Goal: Task Accomplishment & Management: Complete application form

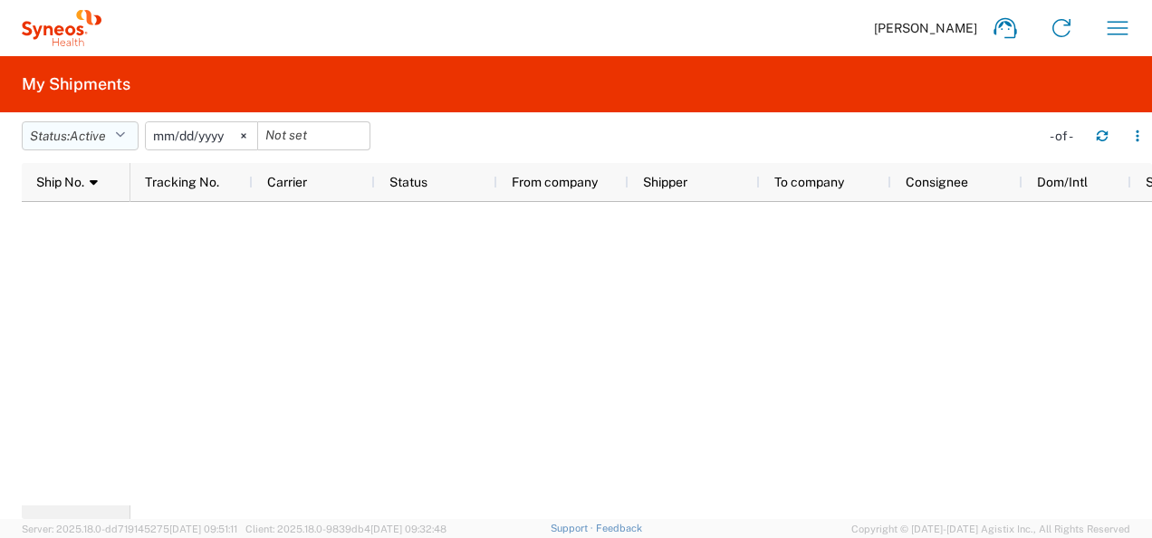
click at [91, 139] on span "Active" at bounding box center [88, 136] width 36 height 14
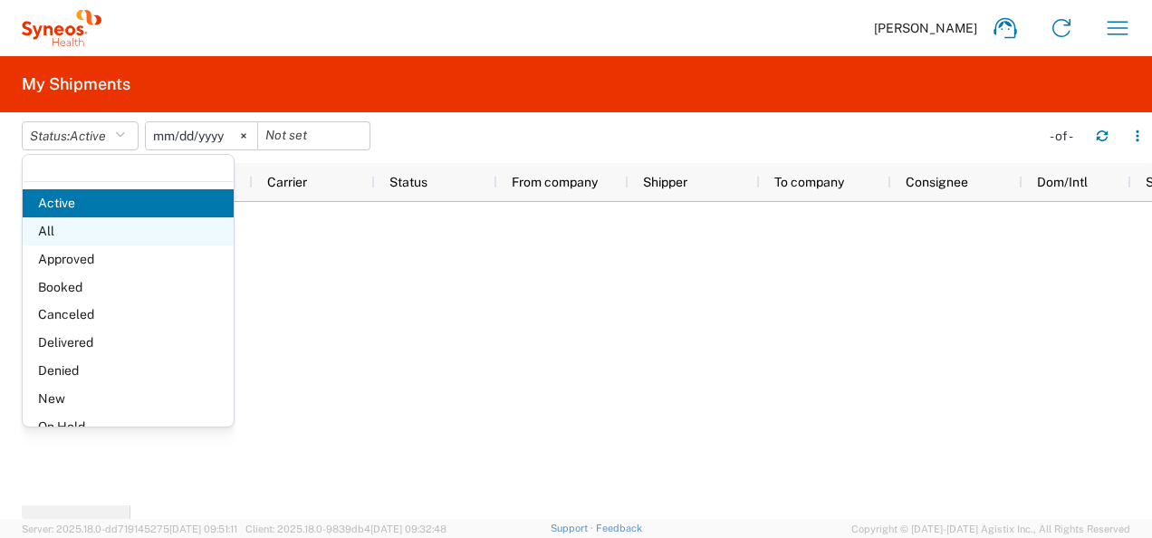
click at [78, 231] on span "All" at bounding box center [128, 231] width 211 height 28
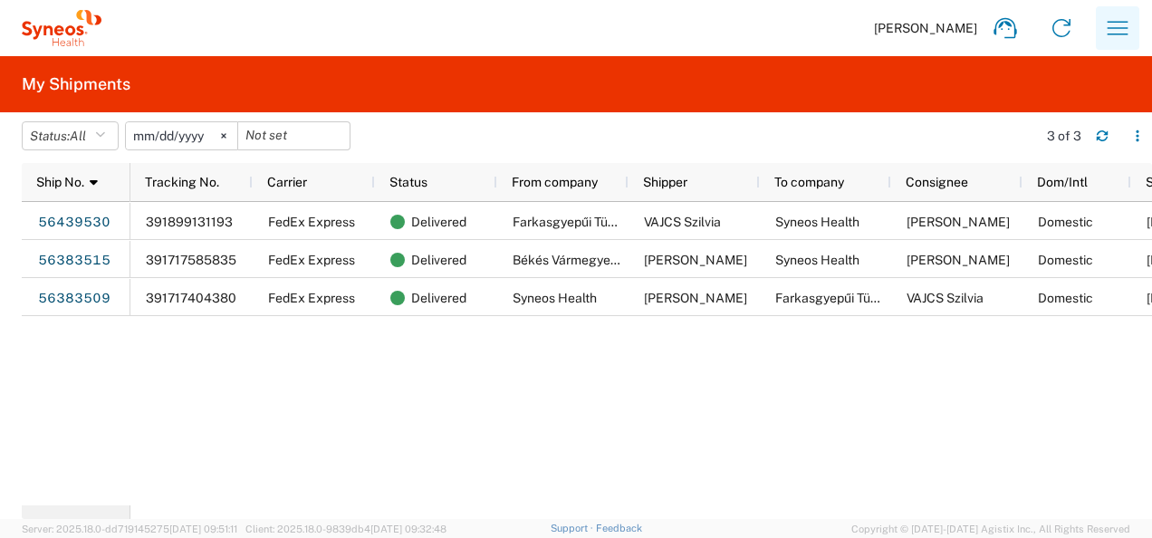
click at [1111, 38] on icon "button" at bounding box center [1117, 28] width 29 height 29
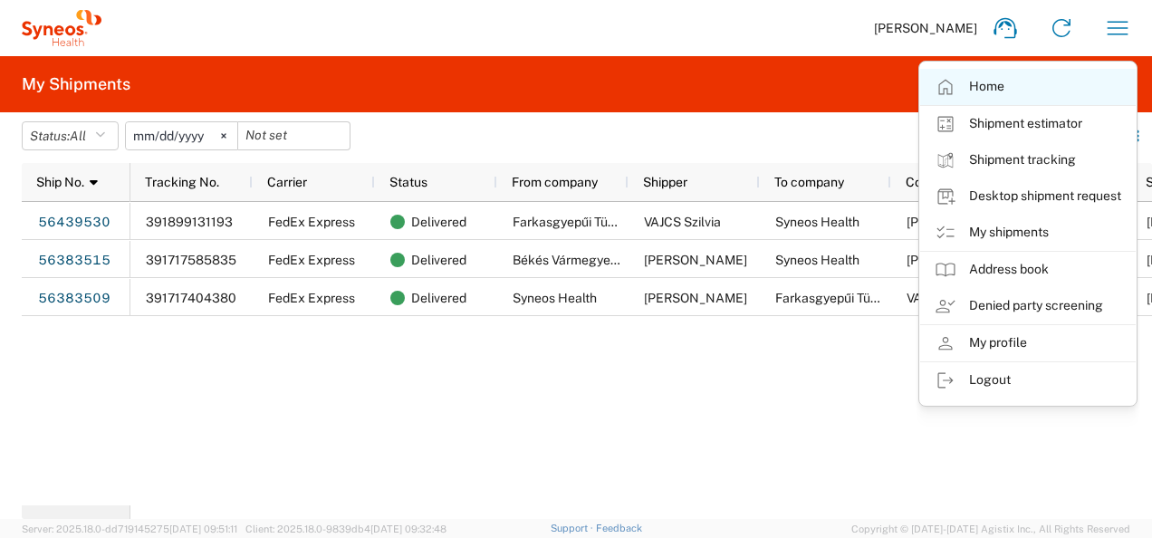
click at [996, 89] on link "Home" at bounding box center [1028, 87] width 216 height 36
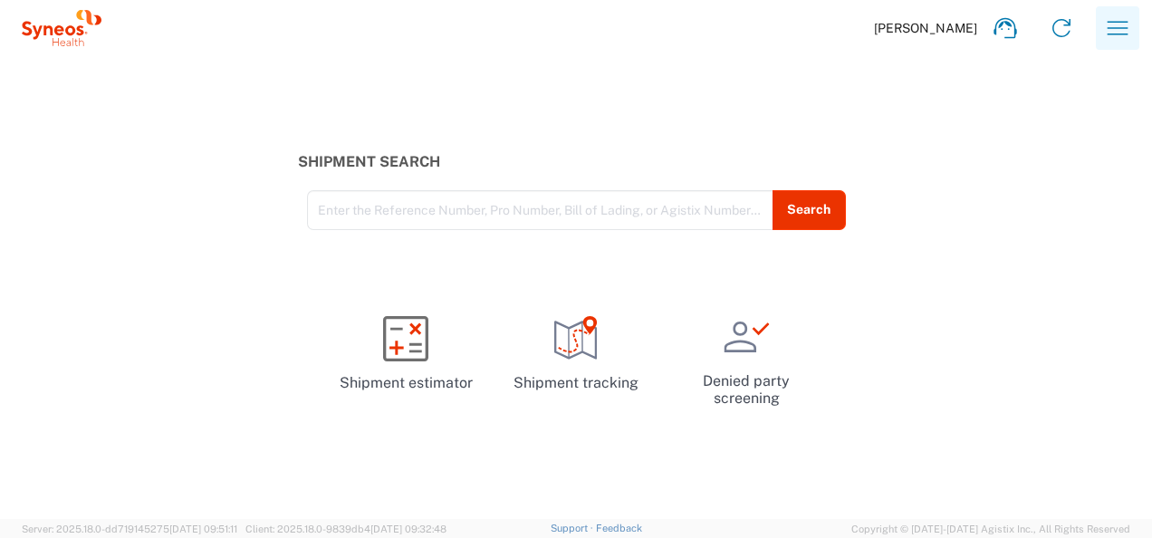
click at [1125, 41] on icon "button" at bounding box center [1117, 28] width 29 height 29
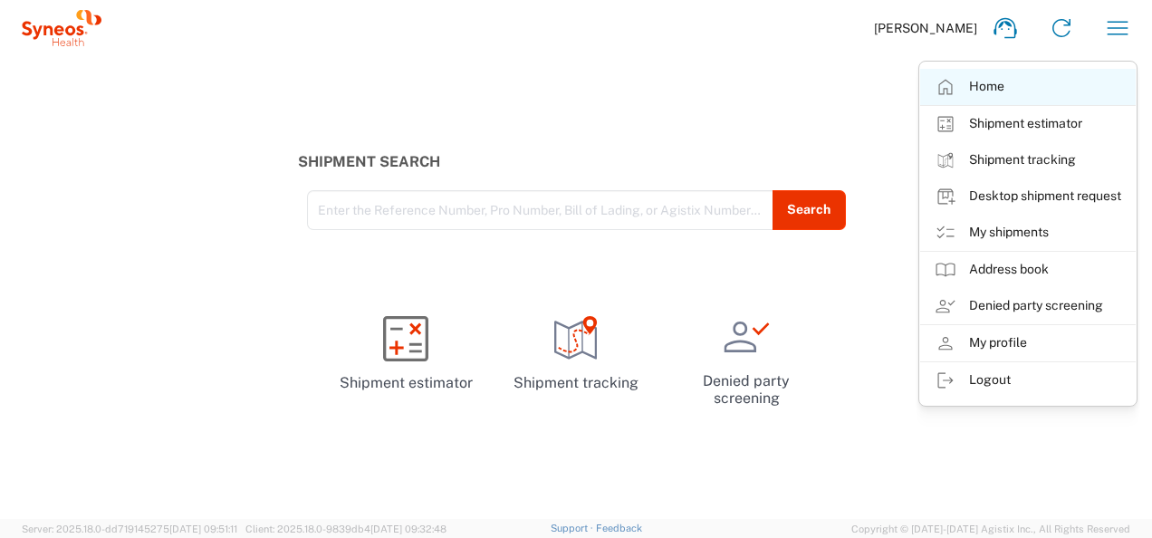
click at [1003, 87] on link "Home" at bounding box center [1028, 87] width 216 height 36
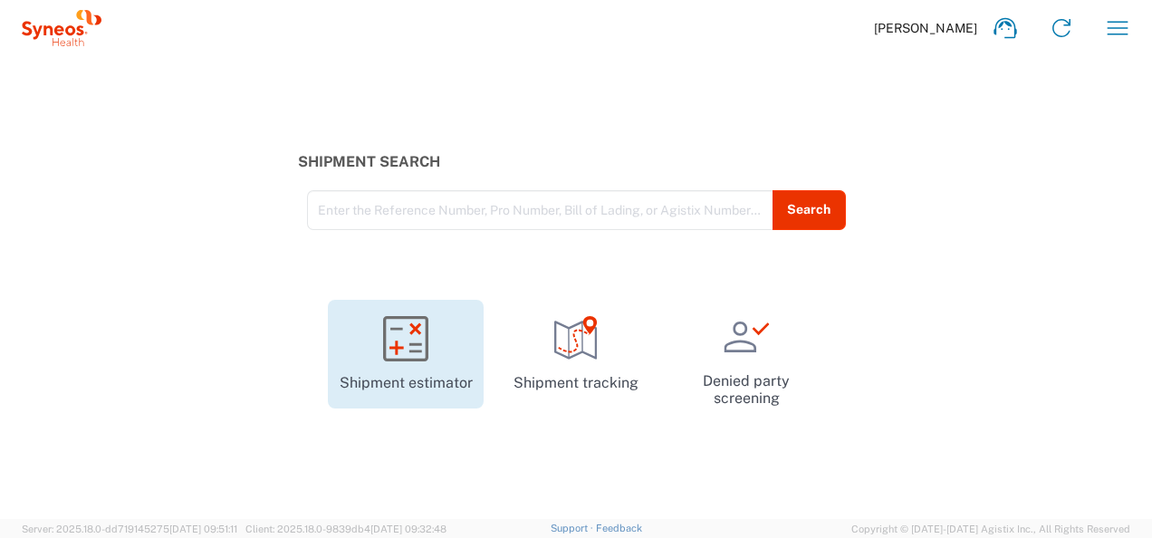
click at [392, 355] on icon at bounding box center [405, 338] width 45 height 45
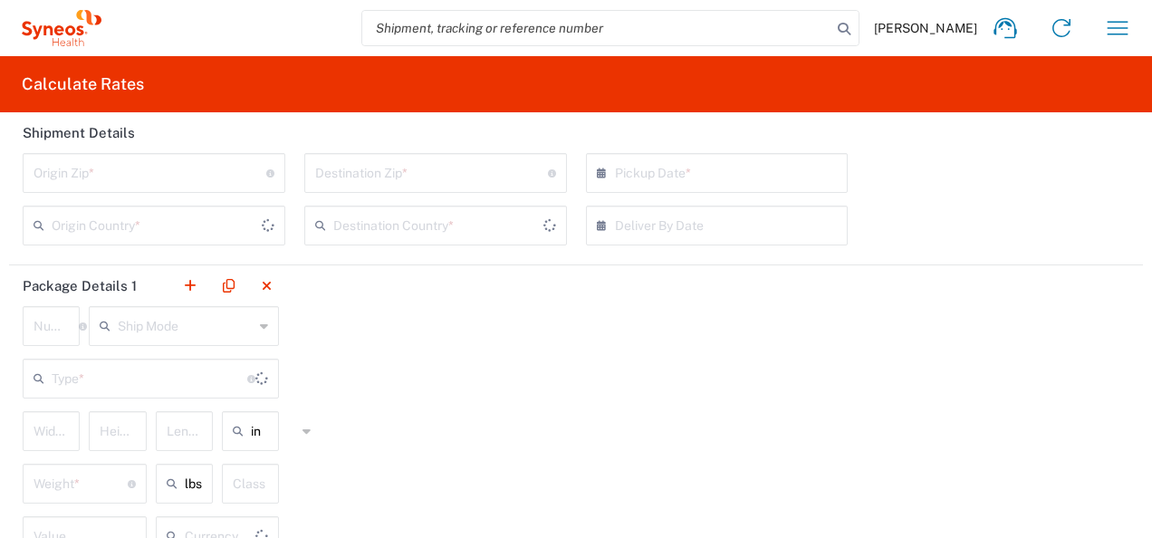
type input "US Dollar"
type input "[GEOGRAPHIC_DATA]"
click at [595, 450] on div "Package Details 1 Number * Number of packages of specified package type and dim…" at bounding box center [576, 420] width 1134 height 311
click at [929, 35] on span "[PERSON_NAME]" at bounding box center [925, 28] width 103 height 16
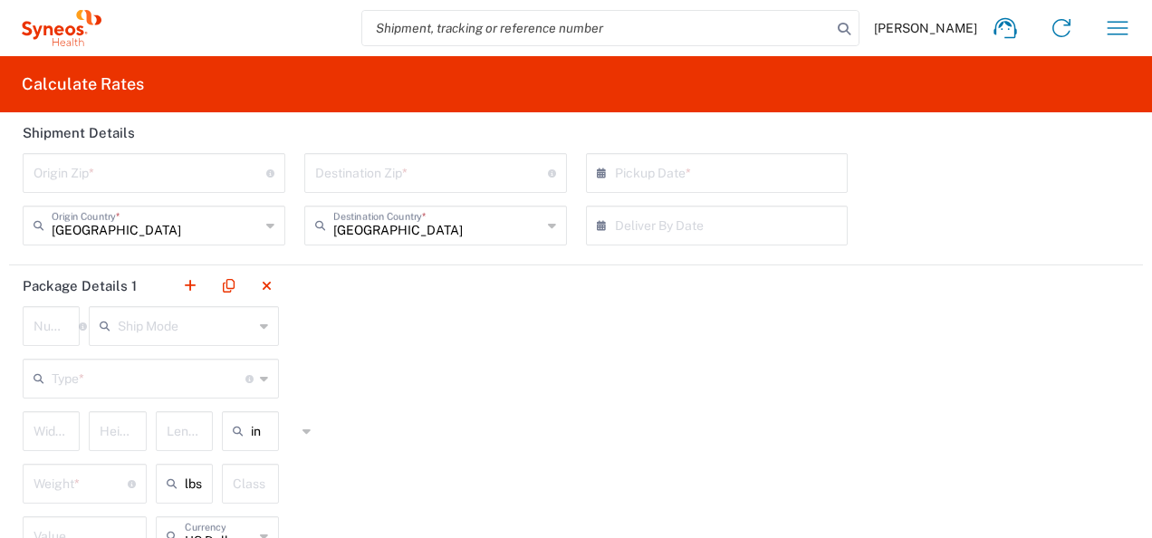
click at [53, 24] on icon at bounding box center [62, 28] width 80 height 36
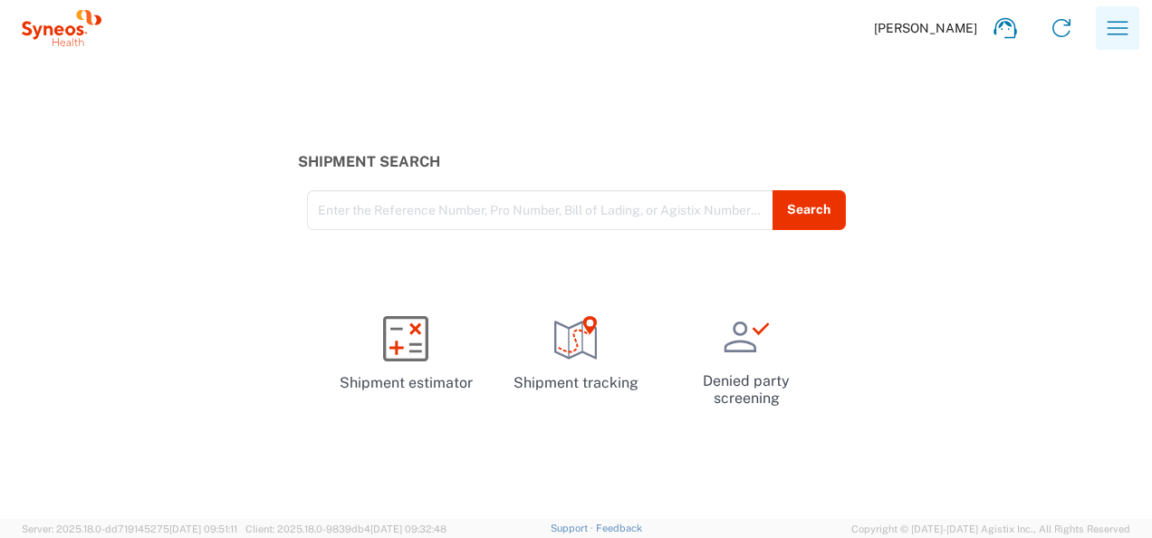
click at [1121, 32] on icon "button" at bounding box center [1117, 28] width 29 height 29
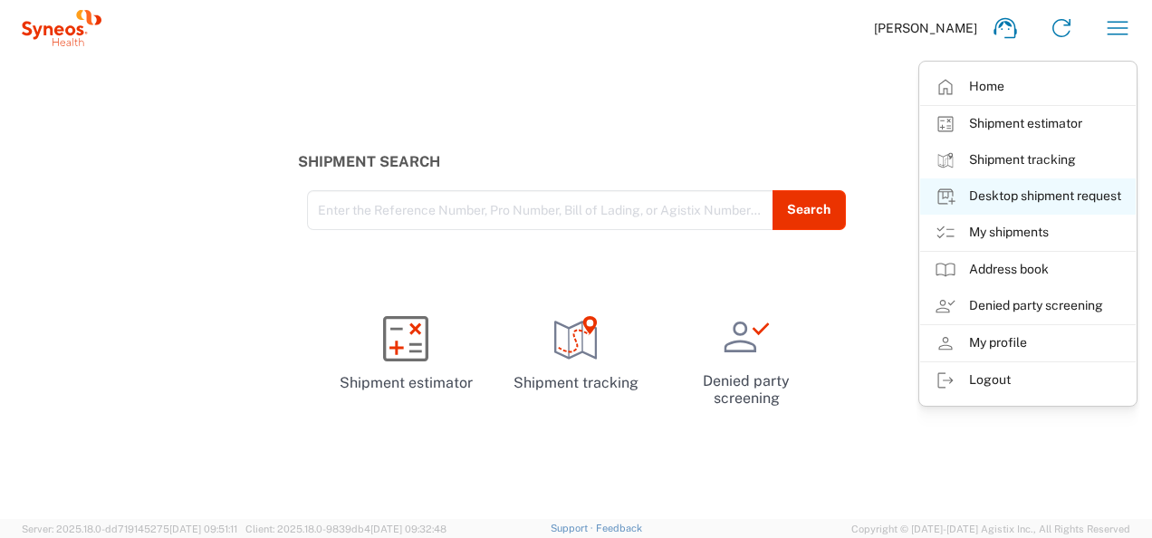
click at [1038, 198] on link "Desktop shipment request" at bounding box center [1028, 196] width 216 height 36
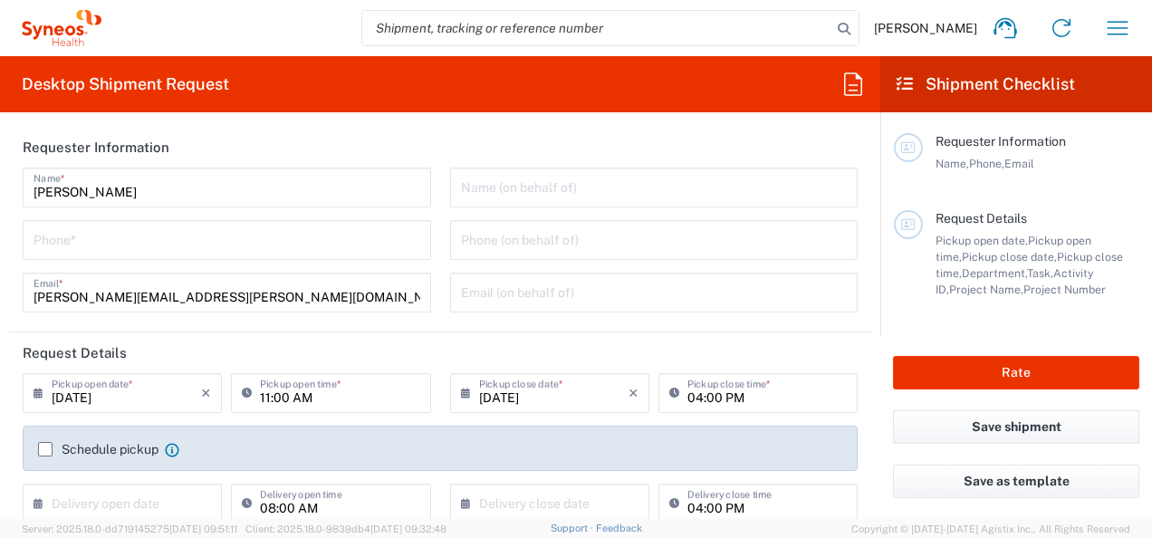
type input "3235"
type input "Syneos Health Hungary Kft."
click at [174, 247] on input "tel" at bounding box center [227, 239] width 387 height 32
type input "[PHONE_NUMBER]"
type input "[PERSON_NAME][EMAIL_ADDRESS][PERSON_NAME][DOMAIN_NAME]"
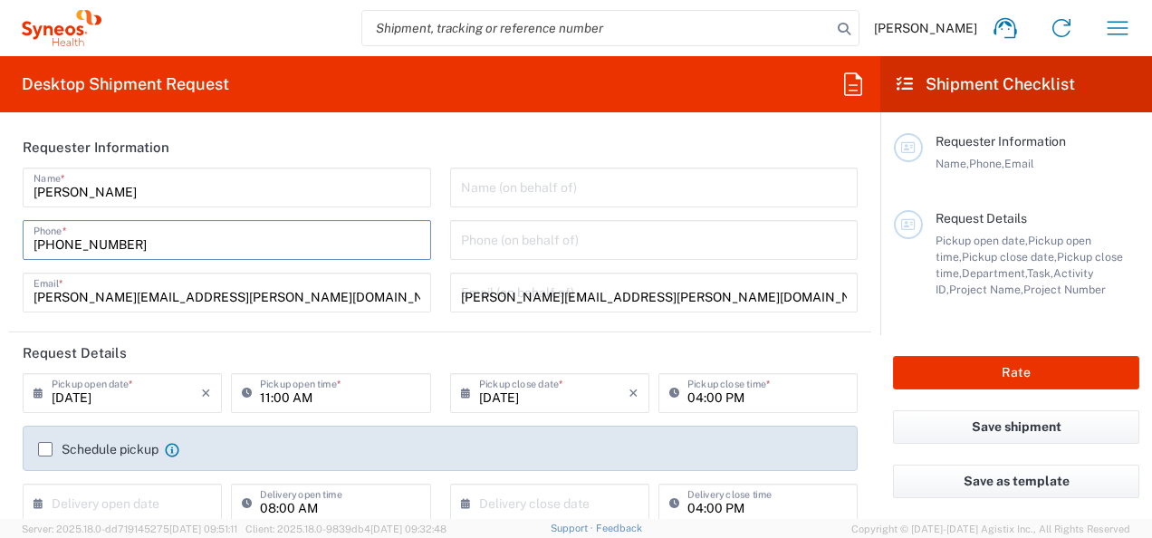
type input "Syneos Health"
type input "[PHONE_NUMBER]"
type input "Farkasgyepűi Tüdőgyógyintézet"
type input "049/2 hrsz."
type input "Farkasgyepű"
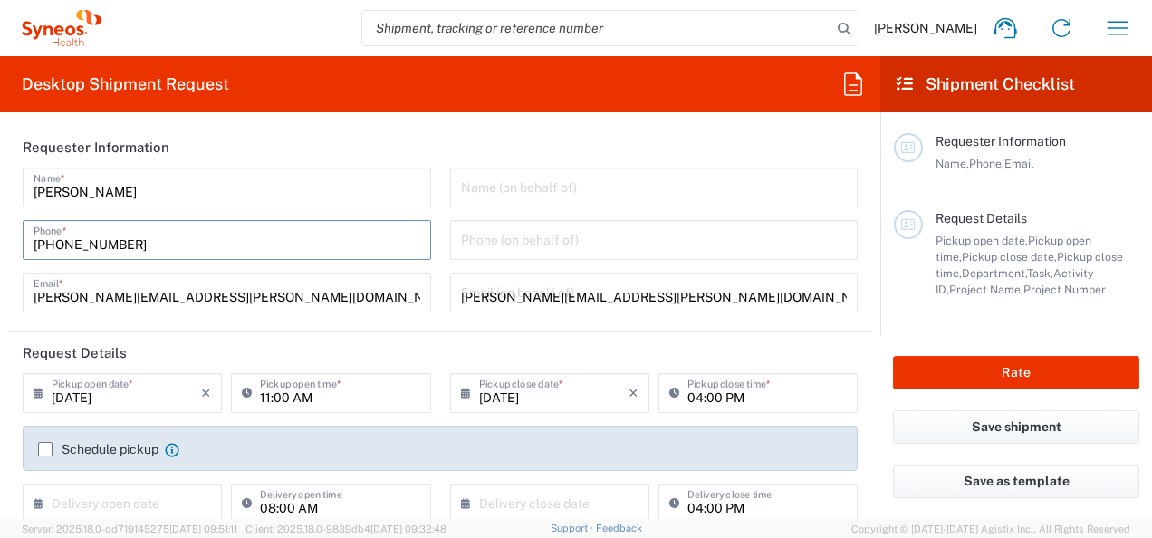
type input "[GEOGRAPHIC_DATA]"
type input "8582"
type input "[PHONE_NUMBER]"
click at [141, 396] on input "[DATE]" at bounding box center [126, 392] width 149 height 32
click at [38, 390] on icon at bounding box center [43, 393] width 18 height 29
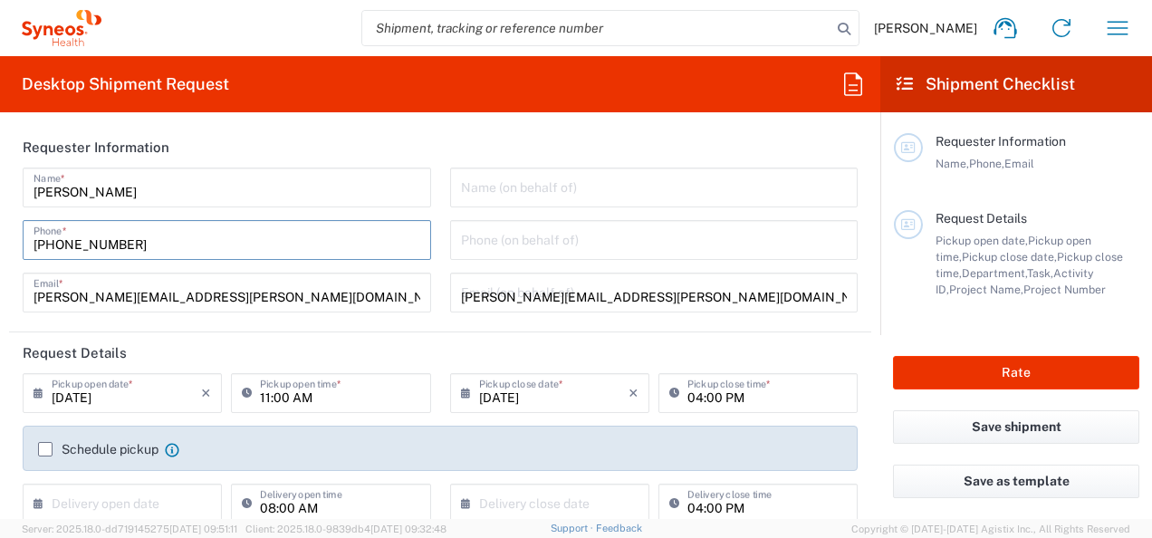
click at [585, 239] on input "tel" at bounding box center [654, 239] width 387 height 32
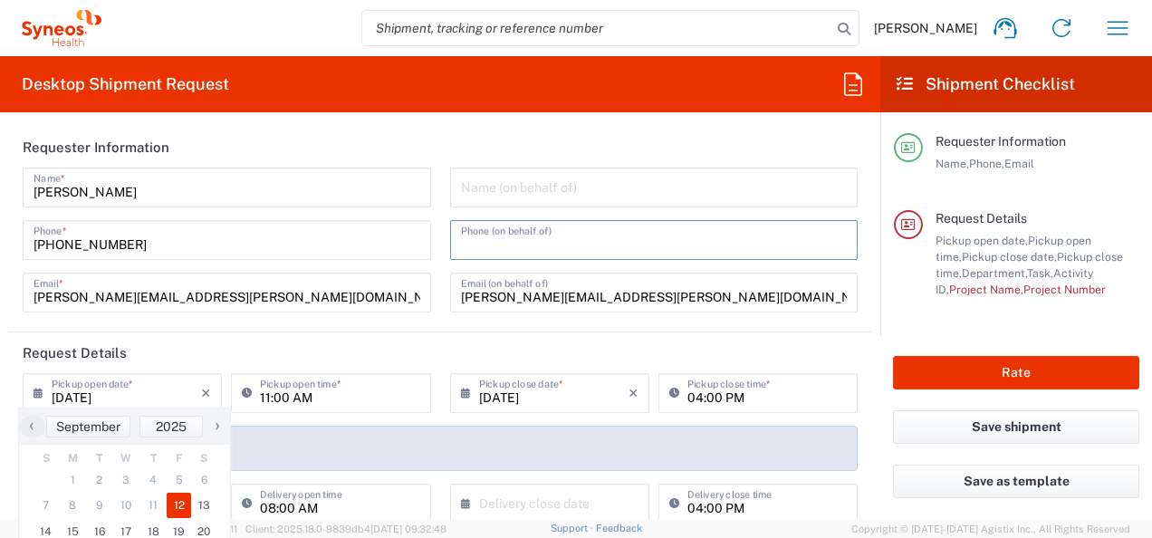
click at [506, 183] on input "text" at bounding box center [654, 186] width 387 height 32
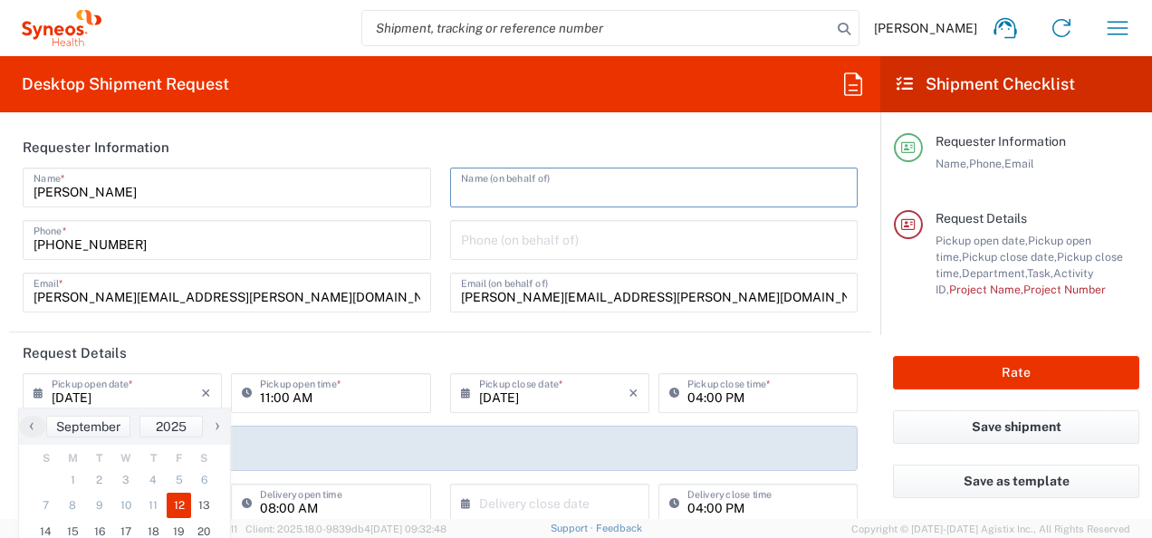
click at [495, 129] on header "Requester Information" at bounding box center [440, 147] width 862 height 41
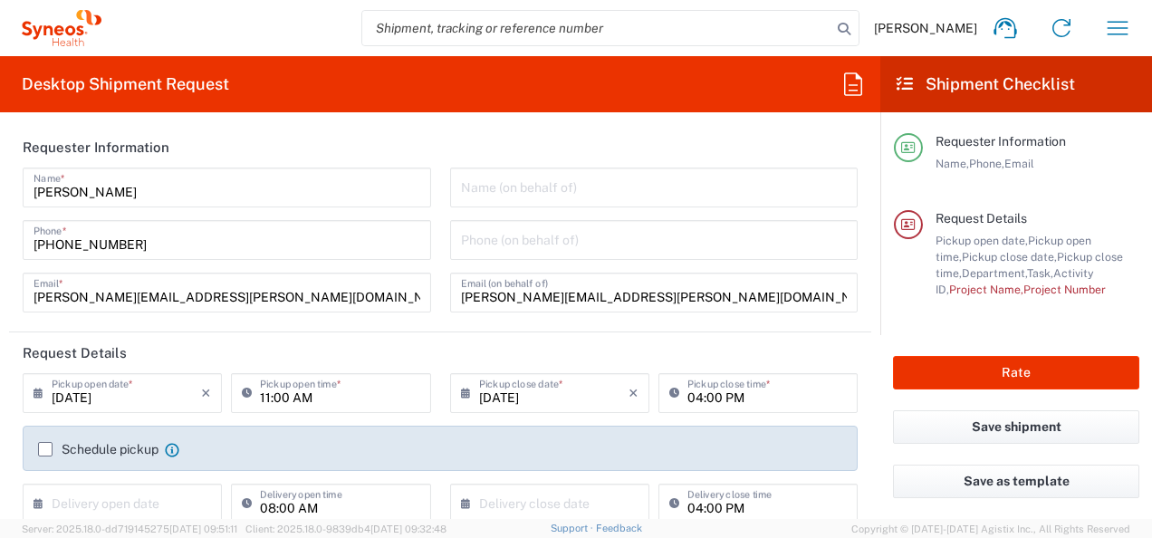
click at [140, 393] on input "[DATE]" at bounding box center [126, 392] width 149 height 32
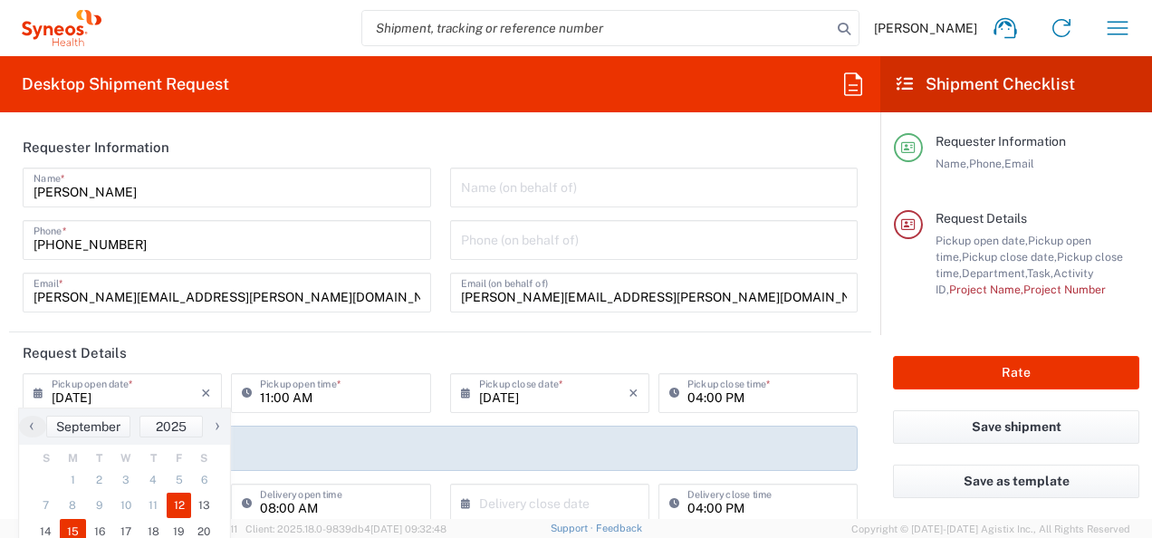
click at [74, 529] on span "15" at bounding box center [73, 531] width 27 height 25
type input "[DATE]"
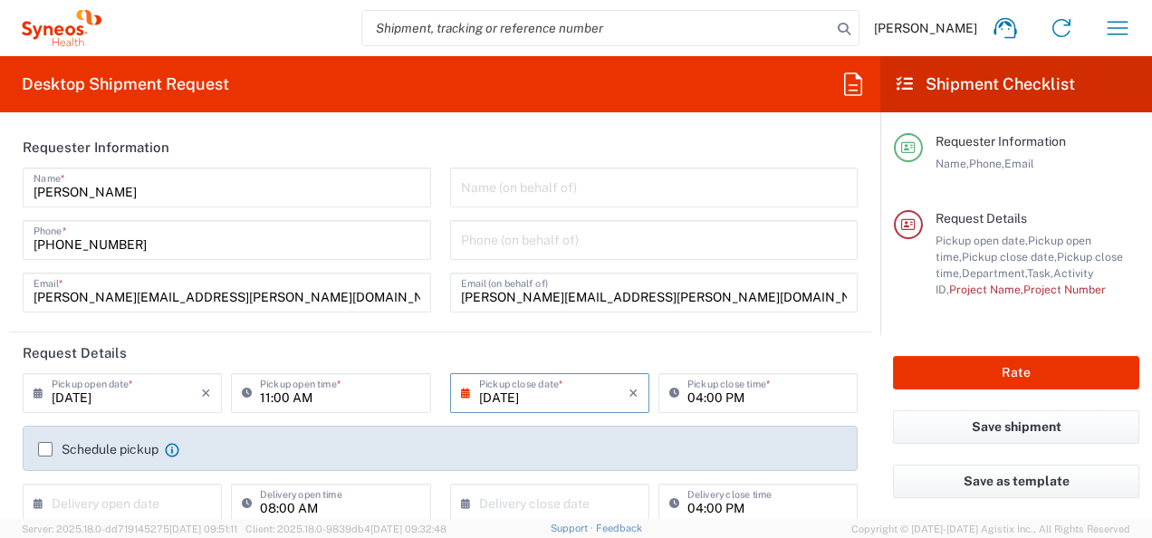
click at [324, 404] on input "11:00 AM" at bounding box center [339, 392] width 159 height 32
type input "10:00 AM"
click at [536, 388] on input "[DATE]" at bounding box center [553, 392] width 149 height 32
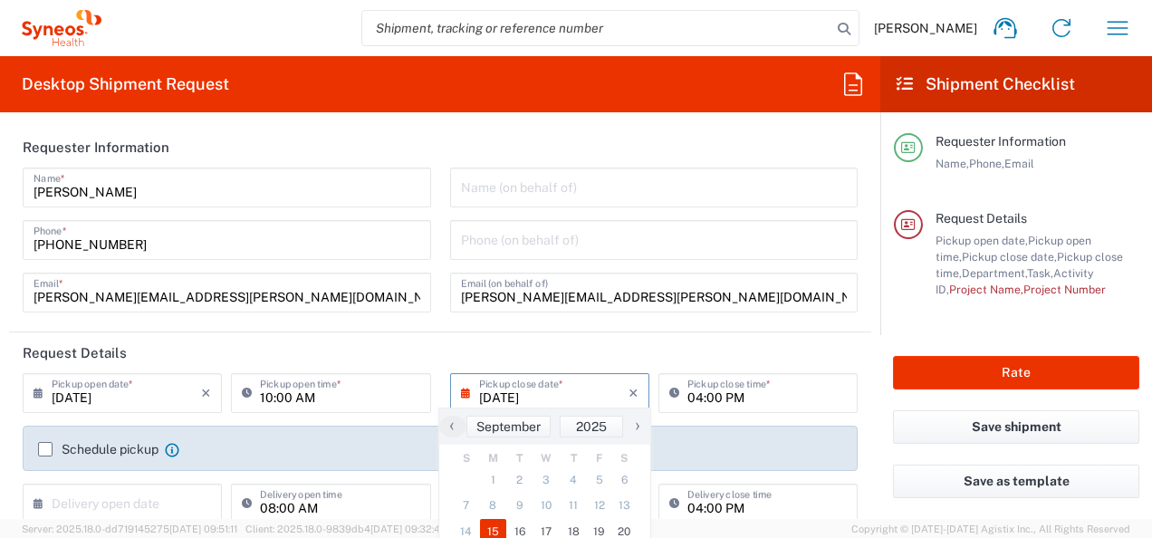
click at [742, 348] on header "Request Details" at bounding box center [440, 352] width 862 height 41
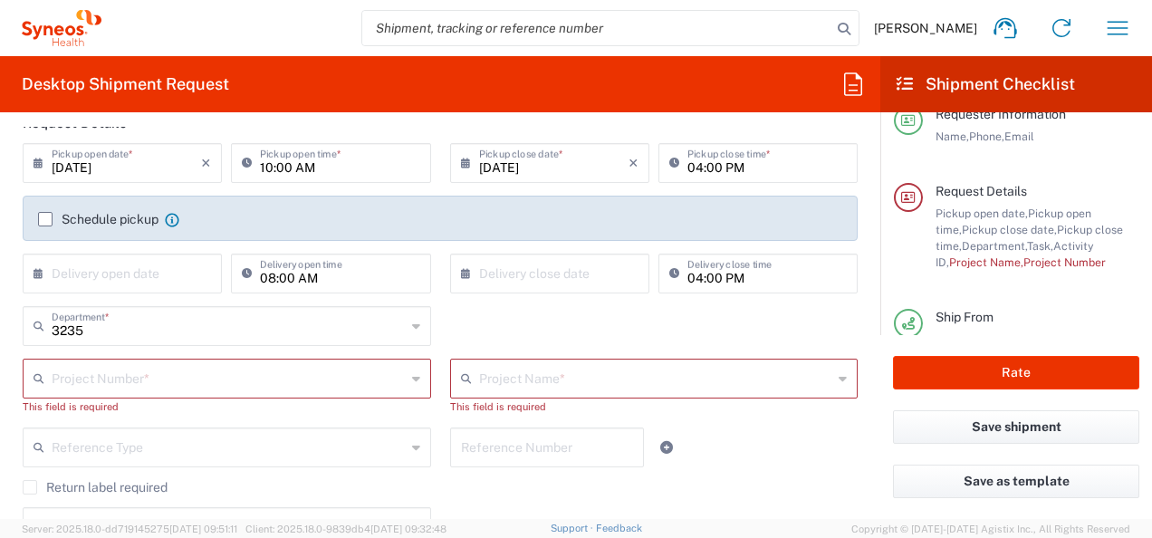
scroll to position [236, 0]
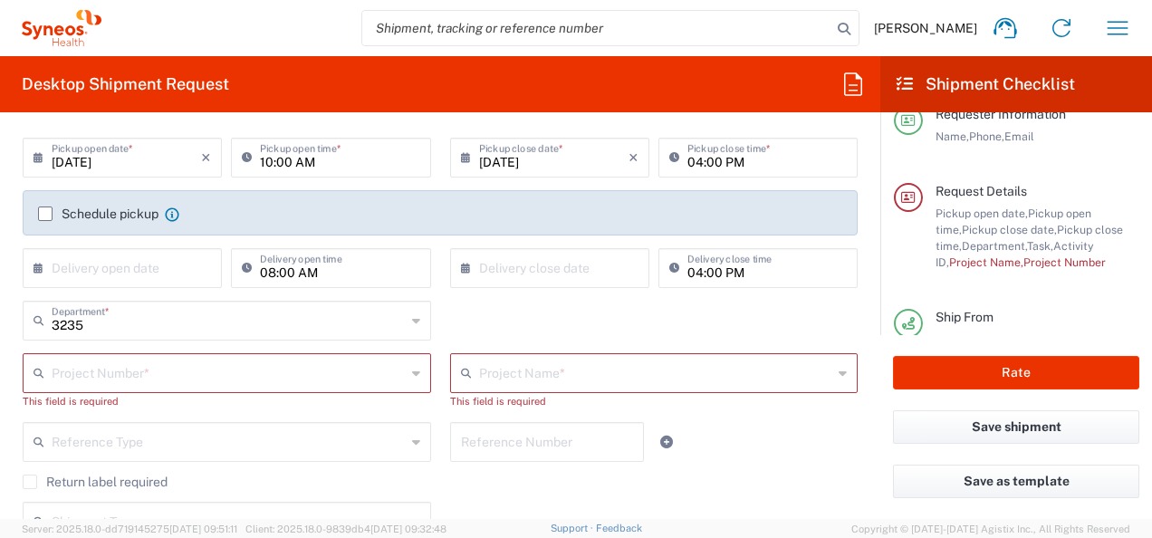
click at [42, 217] on label "Schedule pickup" at bounding box center [98, 214] width 120 height 14
click at [45, 214] on input "Schedule pickup" at bounding box center [45, 214] width 0 height 0
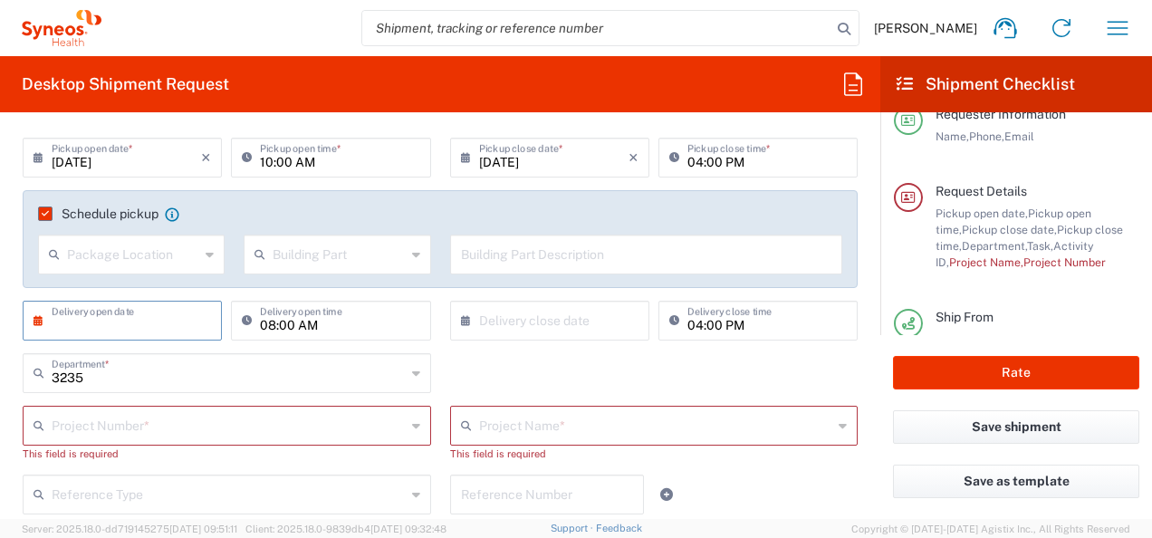
click at [116, 321] on input "text" at bounding box center [126, 319] width 149 height 32
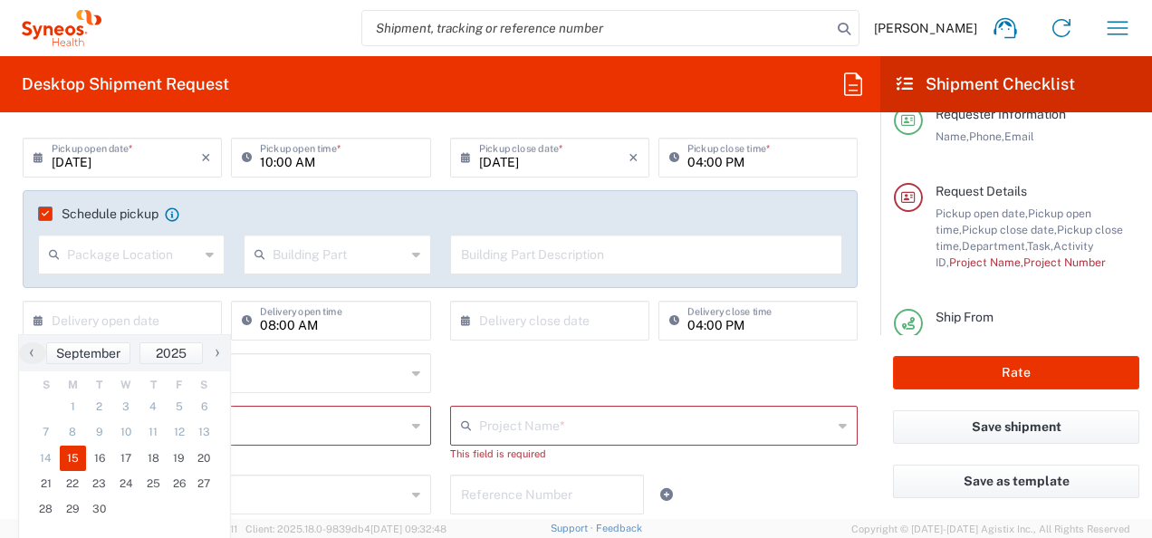
click at [82, 455] on span "15" at bounding box center [73, 458] width 27 height 25
type input "[DATE]"
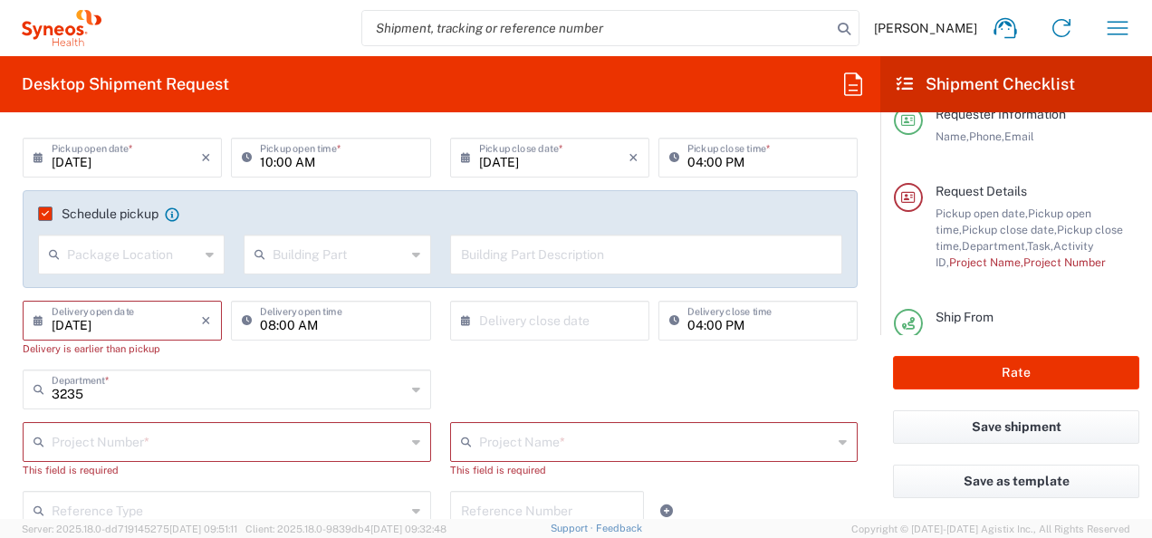
click at [114, 319] on input "[DATE]" at bounding box center [126, 319] width 149 height 32
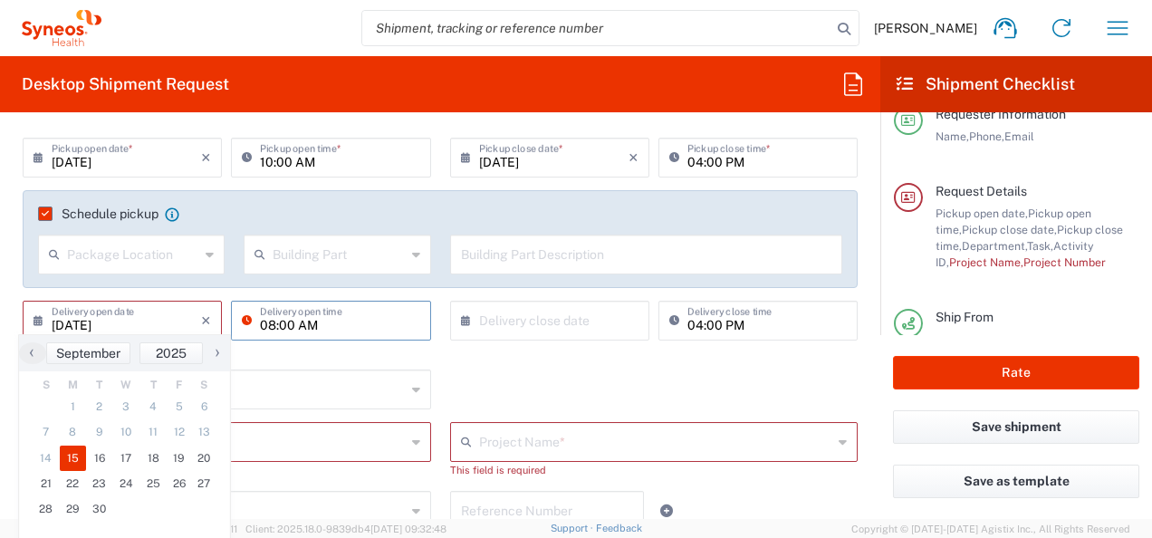
click at [300, 316] on input "08:00 AM" at bounding box center [339, 319] width 159 height 32
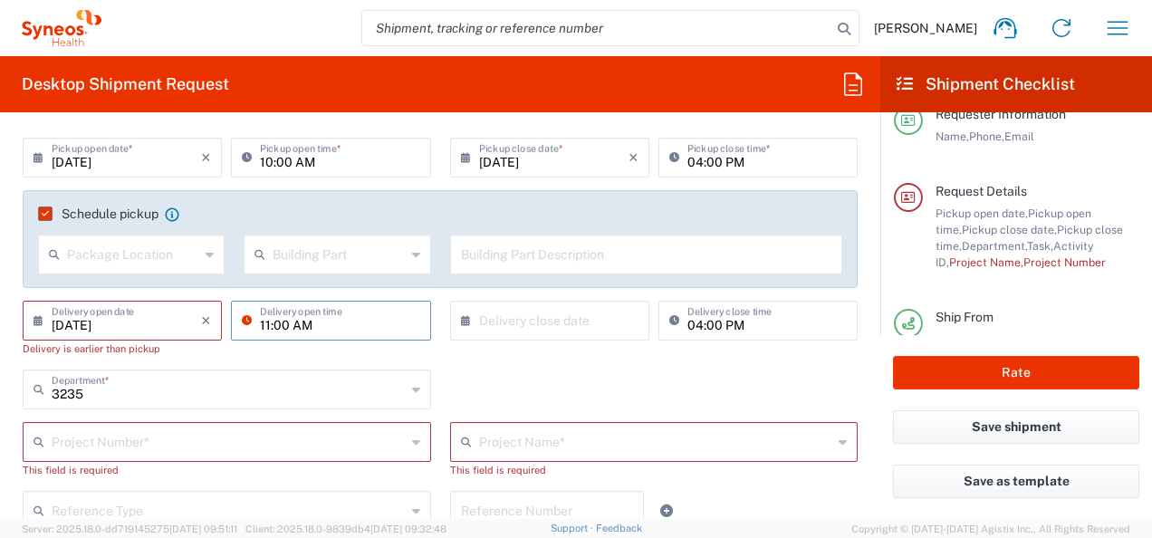
type input "11:00 AM"
click at [599, 330] on input "text" at bounding box center [553, 319] width 149 height 32
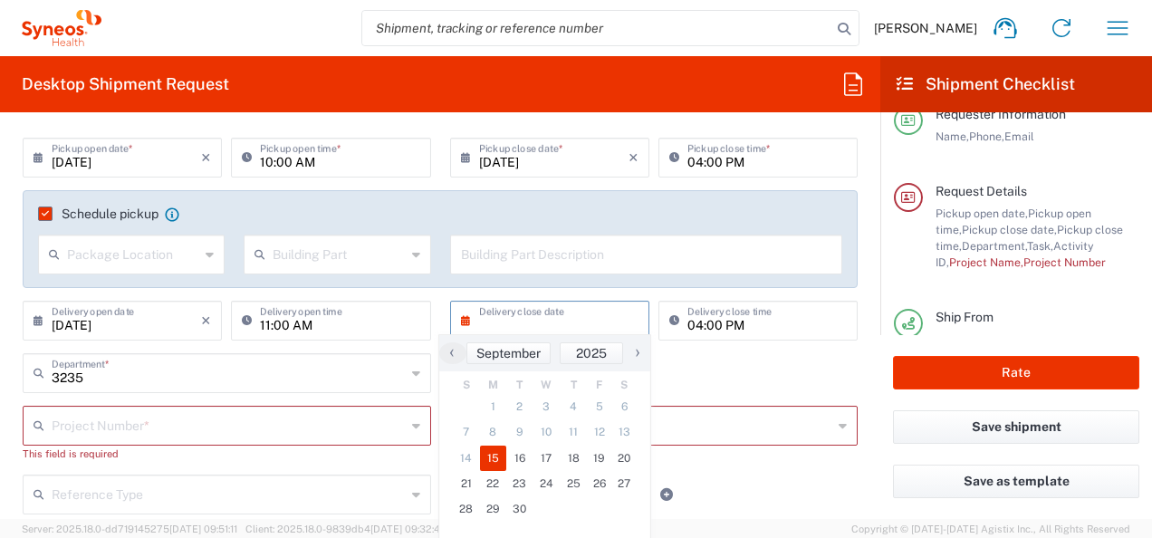
click at [490, 457] on span "15" at bounding box center [493, 458] width 27 height 25
type input "[DATE]"
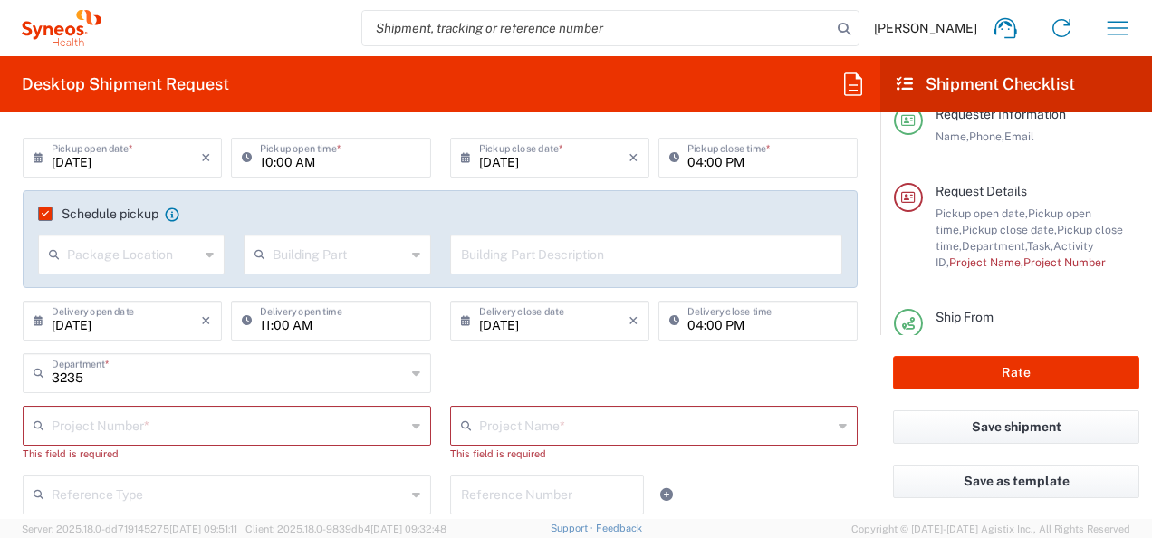
click at [535, 369] on div "3235 Department * 3235 3000 3100 3109 3110 3111 3112 3125 3130 3135 3136 3150 3…" at bounding box center [441, 379] width 854 height 53
click at [234, 422] on input "text" at bounding box center [229, 425] width 354 height 32
paste input "7058454"
type input "7058454"
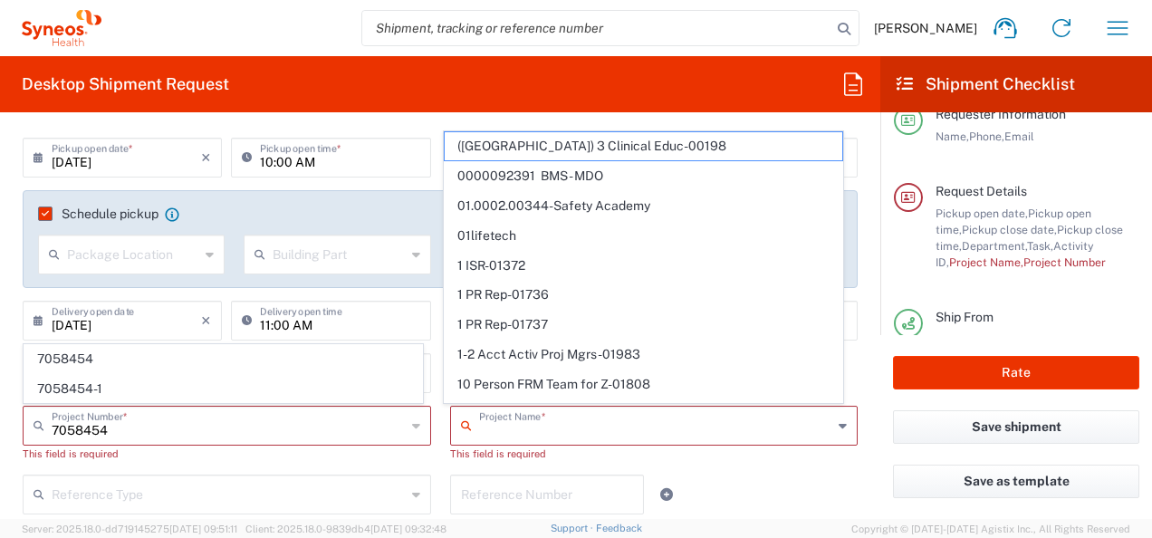
click at [545, 419] on input "text" at bounding box center [656, 425] width 354 height 32
click at [178, 423] on input "text" at bounding box center [229, 425] width 354 height 32
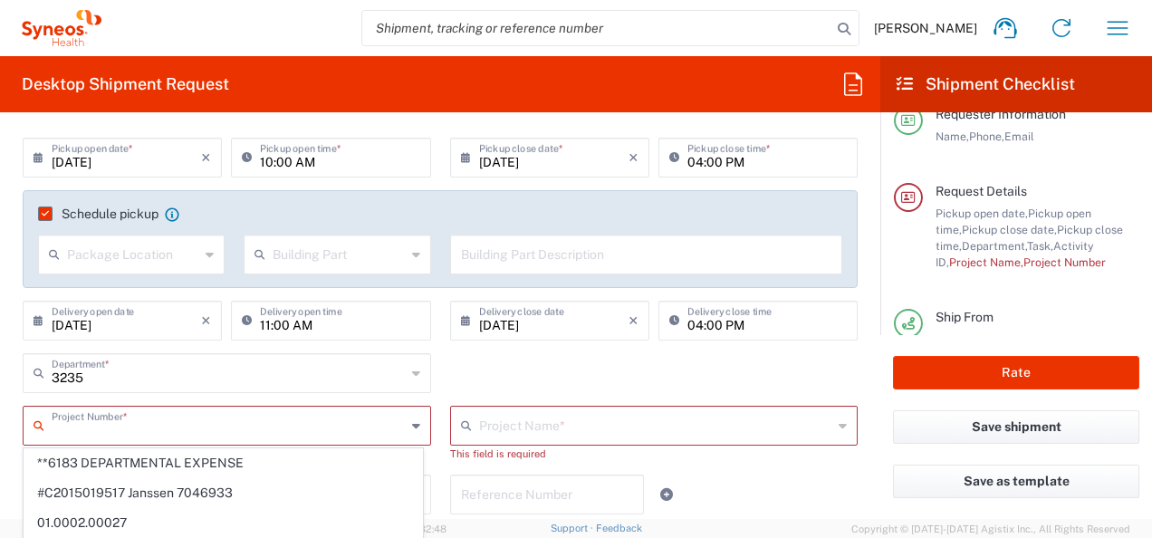
paste input "7058454"
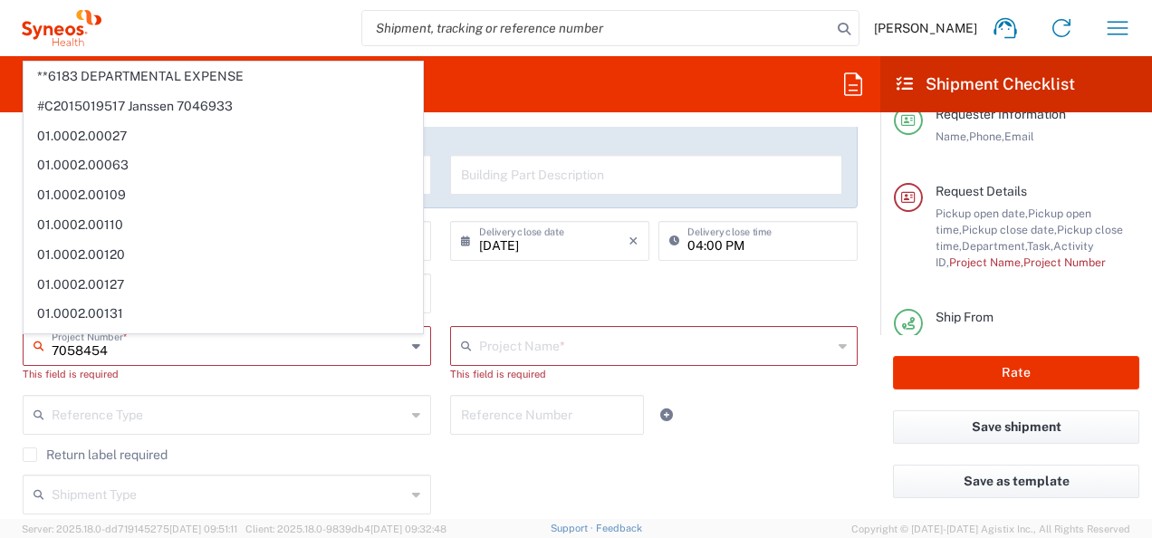
scroll to position [306, 0]
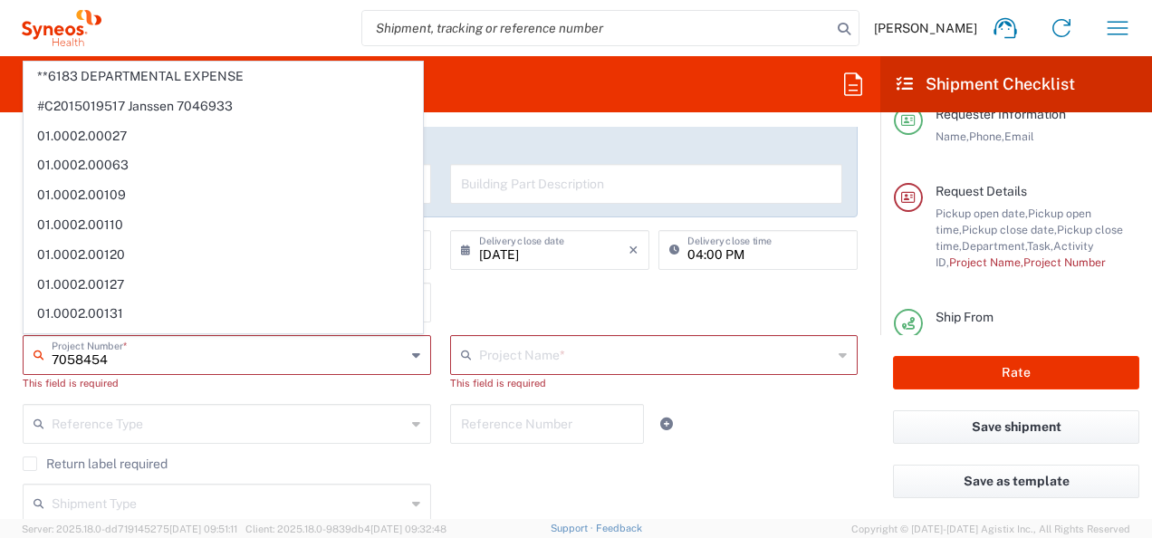
click at [242, 366] on input "7058454" at bounding box center [229, 354] width 354 height 32
type input "7"
click at [495, 281] on div "[DATE] × Delivery close date Cancel Apply" at bounding box center [550, 256] width 208 height 53
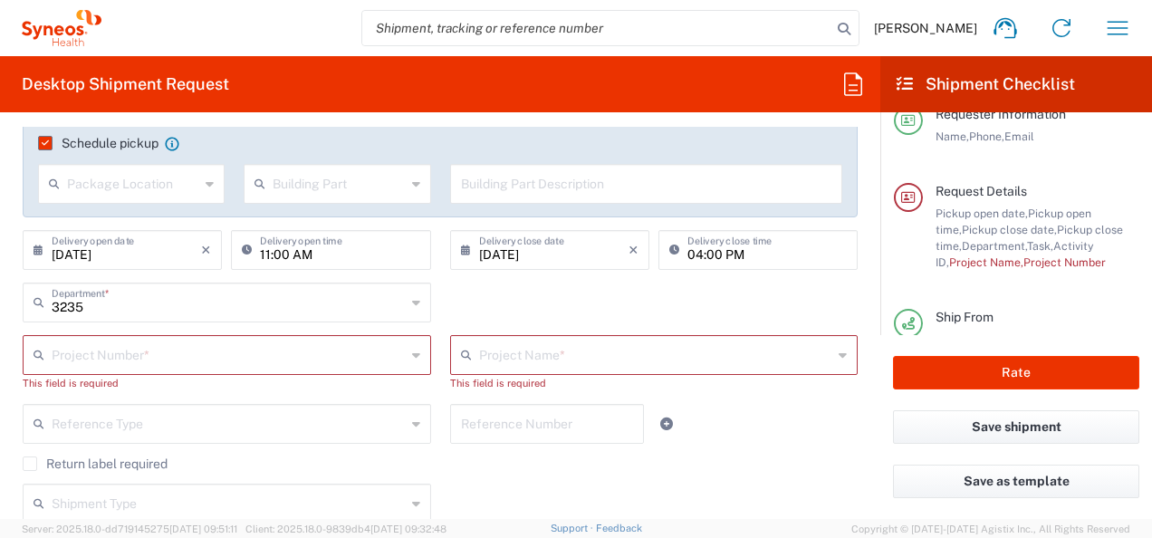
click at [495, 281] on div "[DATE] × Delivery close date Cancel Apply" at bounding box center [550, 256] width 208 height 53
click at [141, 356] on input "text" at bounding box center [229, 354] width 354 height 32
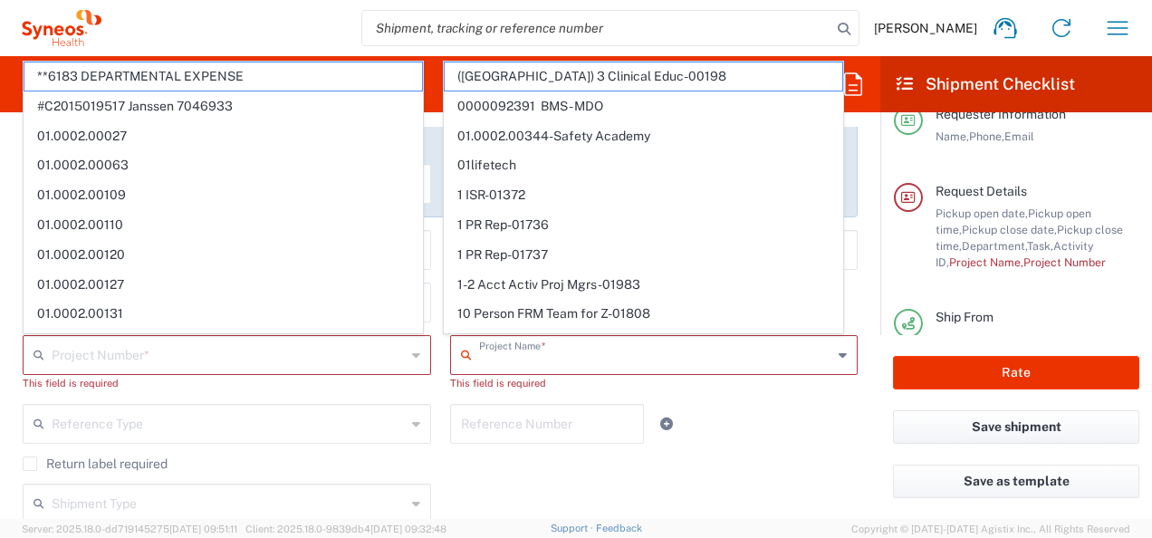
click at [479, 361] on input "text" at bounding box center [656, 354] width 354 height 32
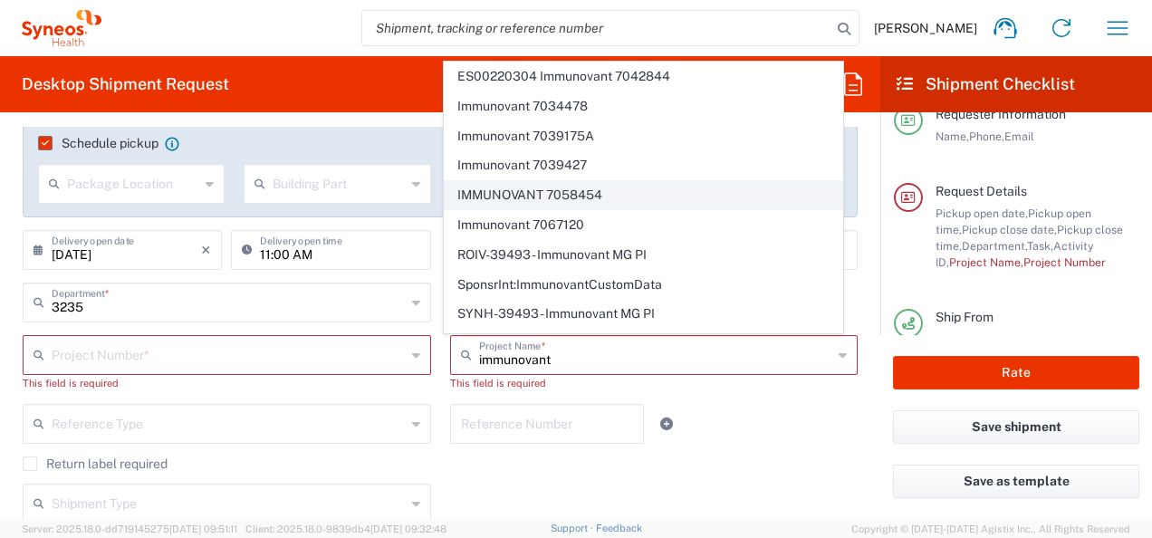
click at [606, 187] on span "IMMUNOVANT 7058454" at bounding box center [644, 195] width 398 height 28
type input "IMMUNOVANT 7058454"
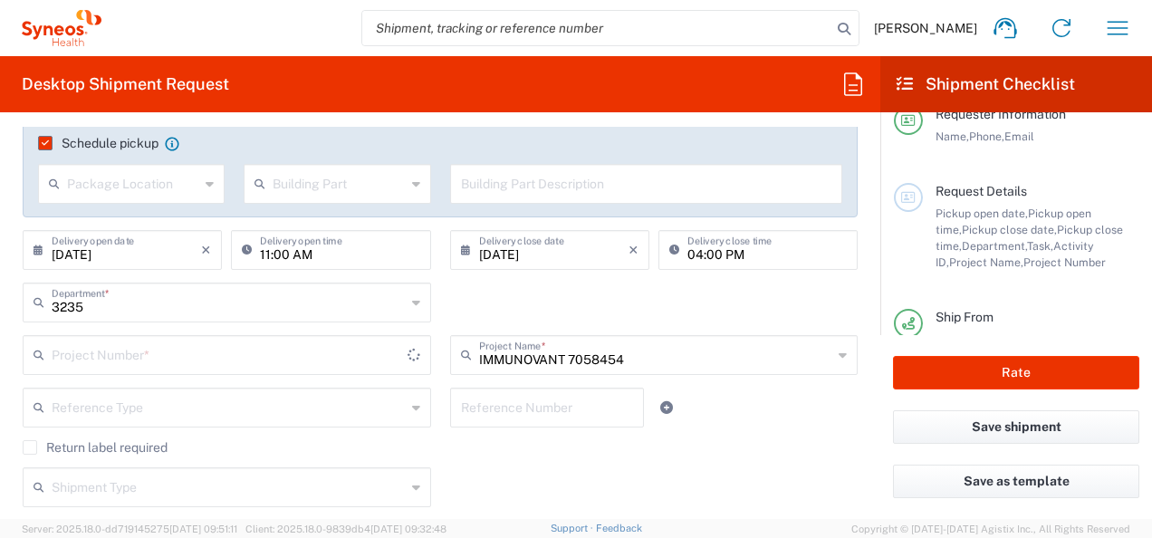
type input "7058454"
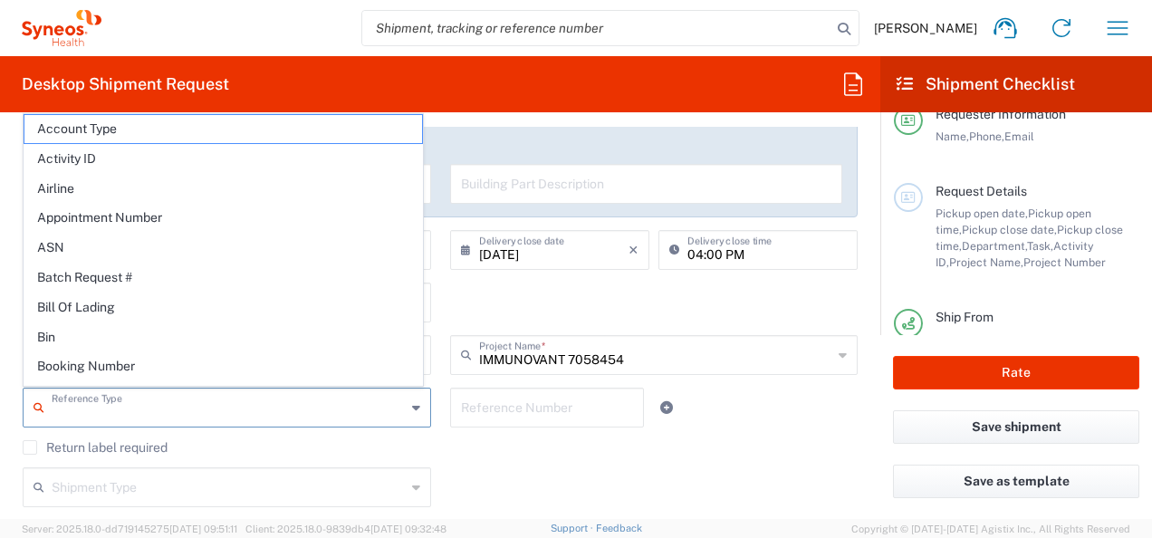
click at [217, 411] on input "text" at bounding box center [229, 406] width 354 height 32
click at [822, 293] on div "3235 Department * 3235 3000 3100 3109 3110 3111 3112 3125 3130 3135 3136 3150 3…" at bounding box center [441, 309] width 854 height 53
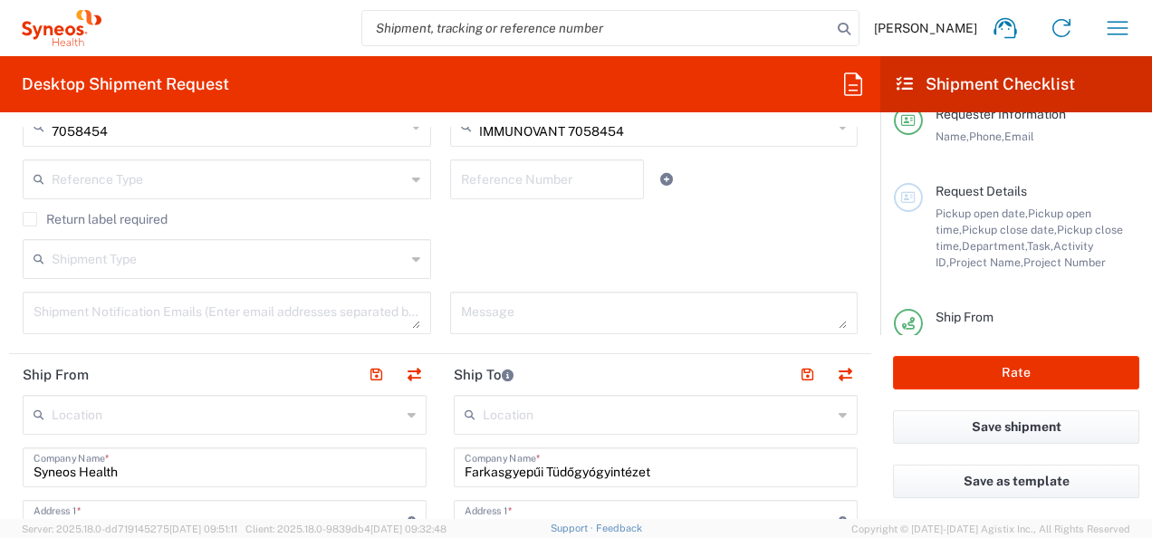
scroll to position [540, 0]
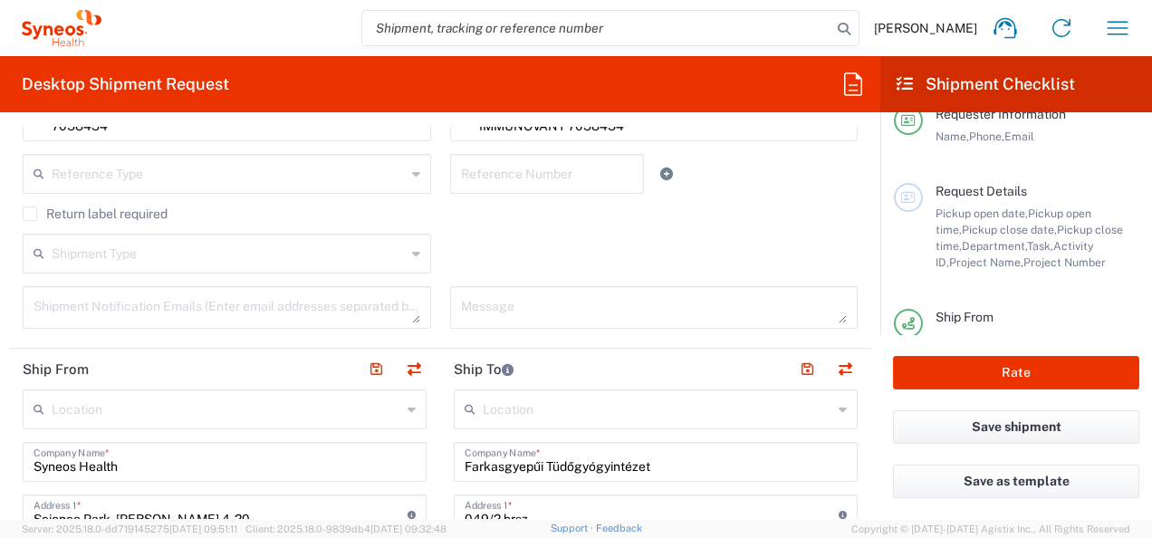
click at [154, 308] on textarea at bounding box center [227, 308] width 387 height 32
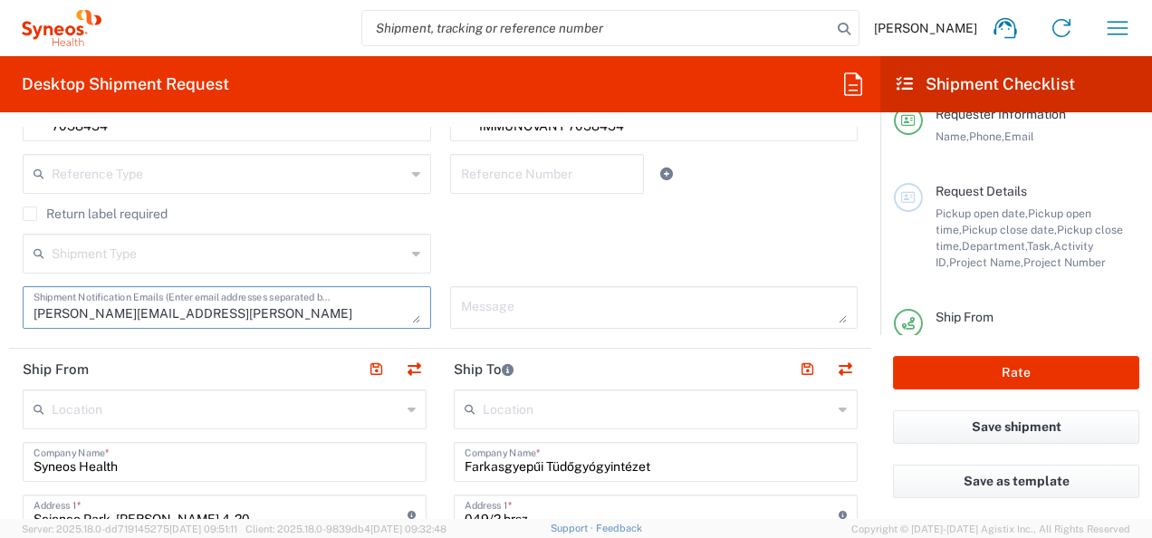
type textarea "[PERSON_NAME][EMAIL_ADDRESS][PERSON_NAME][DOMAIN_NAME]"
click at [542, 266] on div "Shipment Type Batch Regular" at bounding box center [441, 260] width 854 height 53
click at [205, 462] on input "Syneos Health" at bounding box center [225, 461] width 382 height 32
drag, startPoint x: 205, startPoint y: 462, endPoint x: 17, endPoint y: 454, distance: 187.7
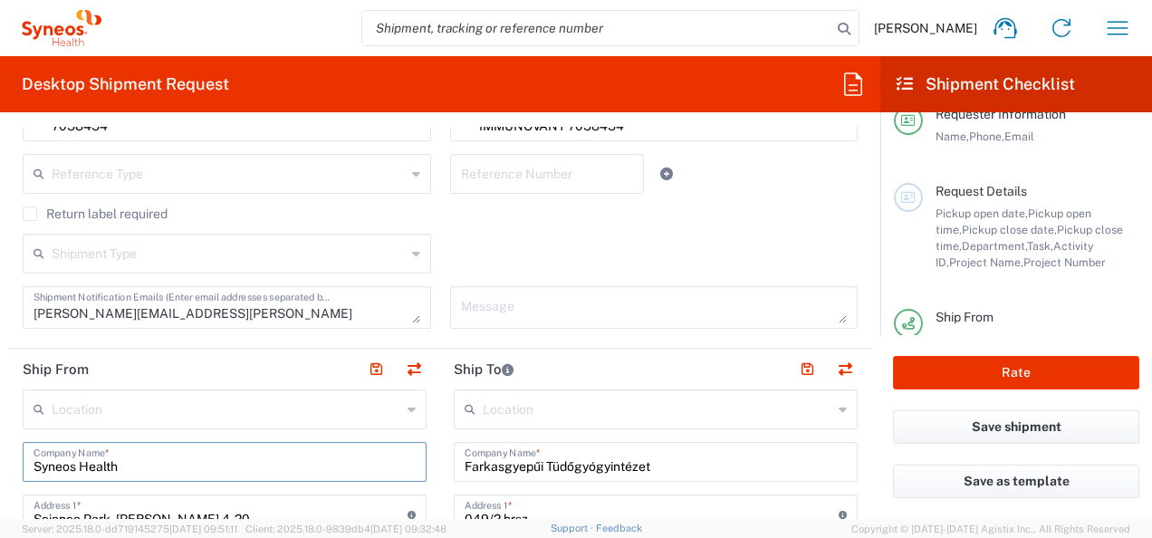
paste input "Budapesti [PERSON_NAME] Dél-[PERSON_NAME][GEOGRAPHIC_DATA] és Rendelőintézet"
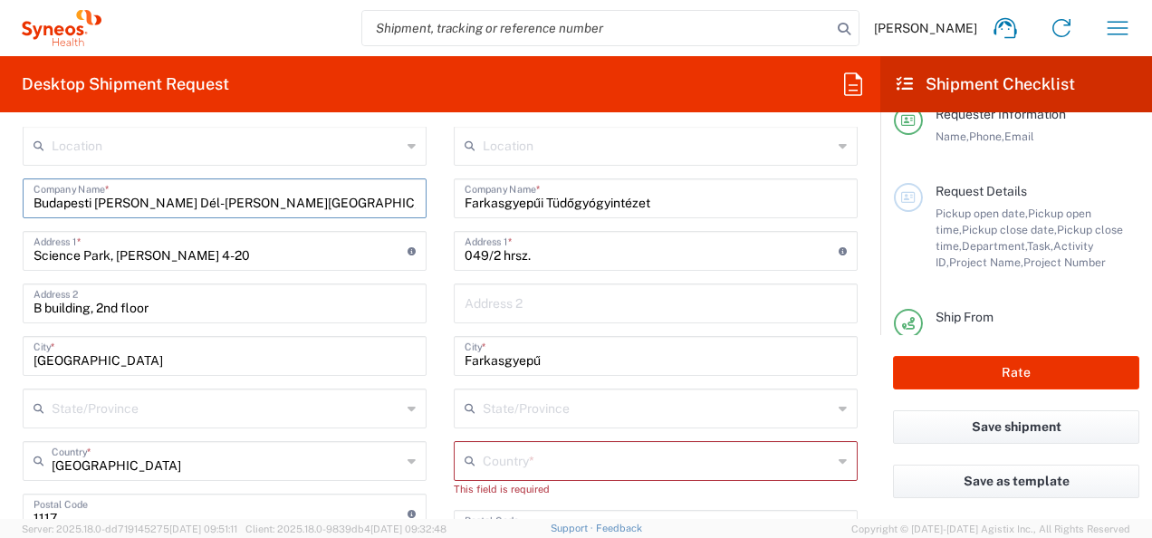
scroll to position [813, 0]
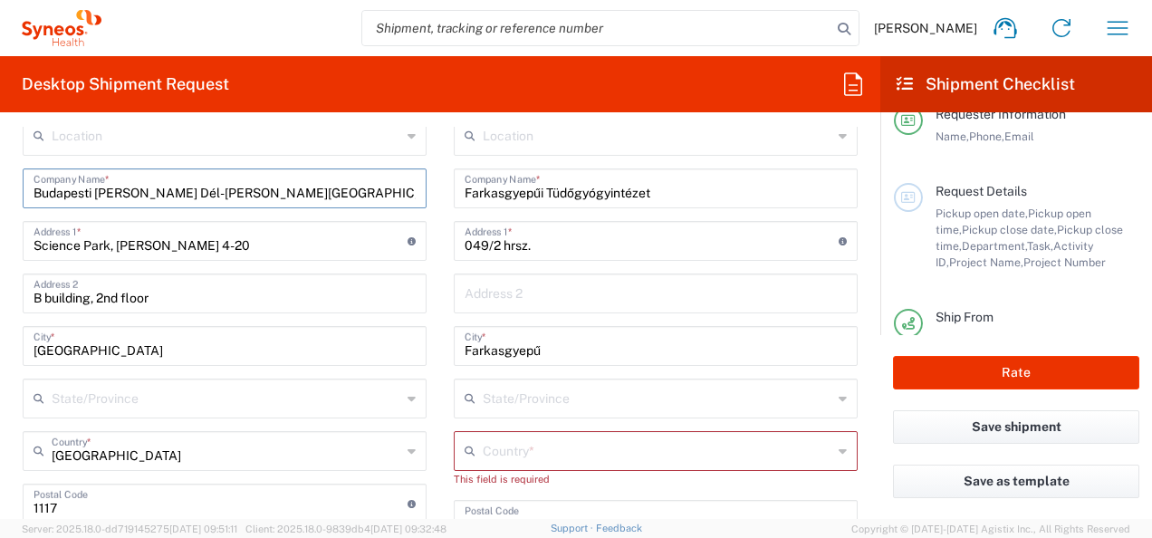
type input "Budapesti [PERSON_NAME] Dél-[PERSON_NAME][GEOGRAPHIC_DATA] és Rendelőintézet"
drag, startPoint x: 252, startPoint y: 247, endPoint x: 21, endPoint y: 242, distance: 231.1
paste input "Köves u.1. Fsz. 30 szoba"
type input "Köves u.1. Fsz. 30 szoba"
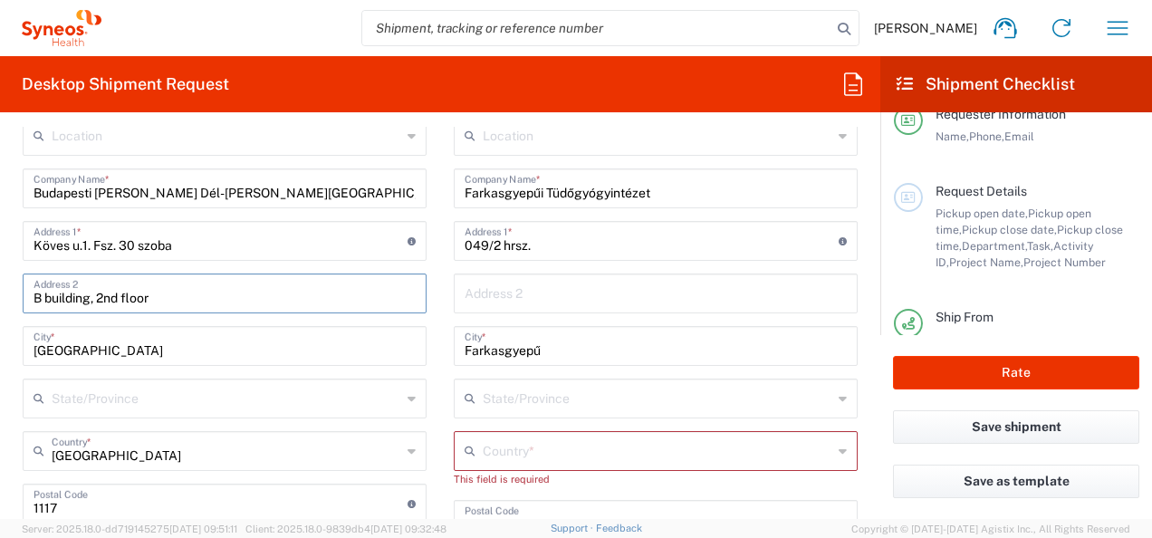
drag, startPoint x: 167, startPoint y: 289, endPoint x: 31, endPoint y: 283, distance: 136.0
click at [31, 283] on div "B building, 2nd floor Address 2" at bounding box center [225, 294] width 404 height 40
click at [96, 503] on input "undefined" at bounding box center [221, 502] width 374 height 32
type input "1204"
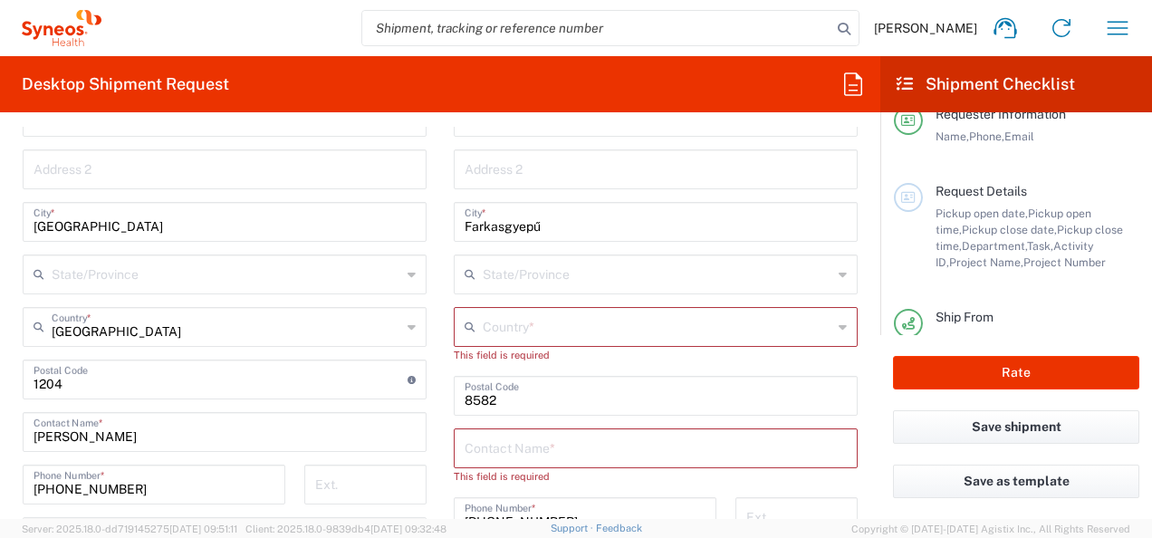
scroll to position [982, 0]
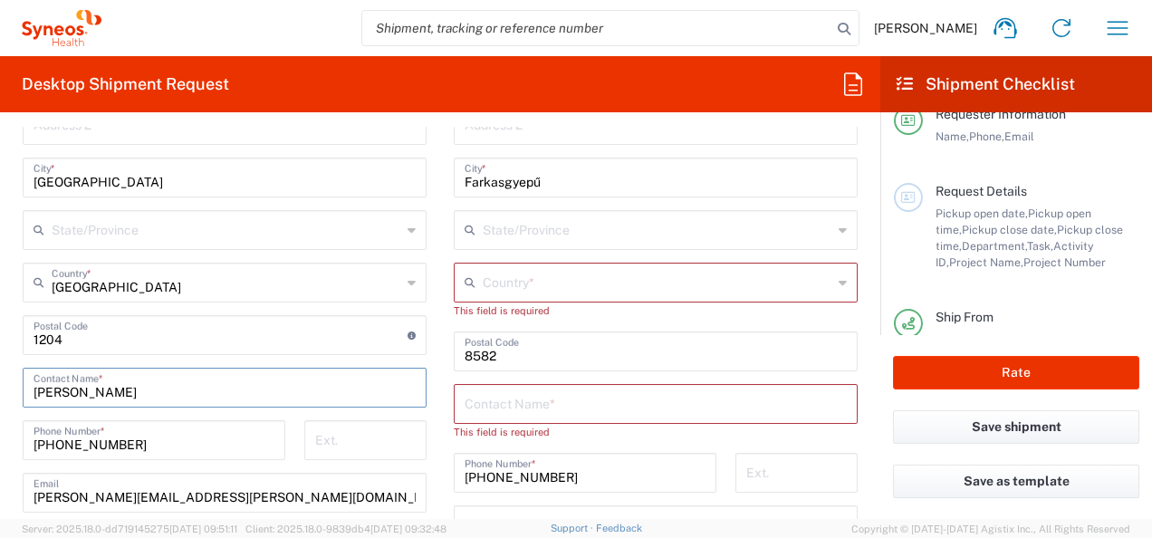
drag, startPoint x: 150, startPoint y: 391, endPoint x: 30, endPoint y: 395, distance: 120.5
click at [30, 395] on div "[PERSON_NAME] Contact Name *" at bounding box center [225, 388] width 404 height 40
paste input "Kiss [PERSON_NAME]"
type input "Kiss [PERSON_NAME]"
click at [169, 447] on input "[PHONE_NUMBER]" at bounding box center [154, 439] width 241 height 32
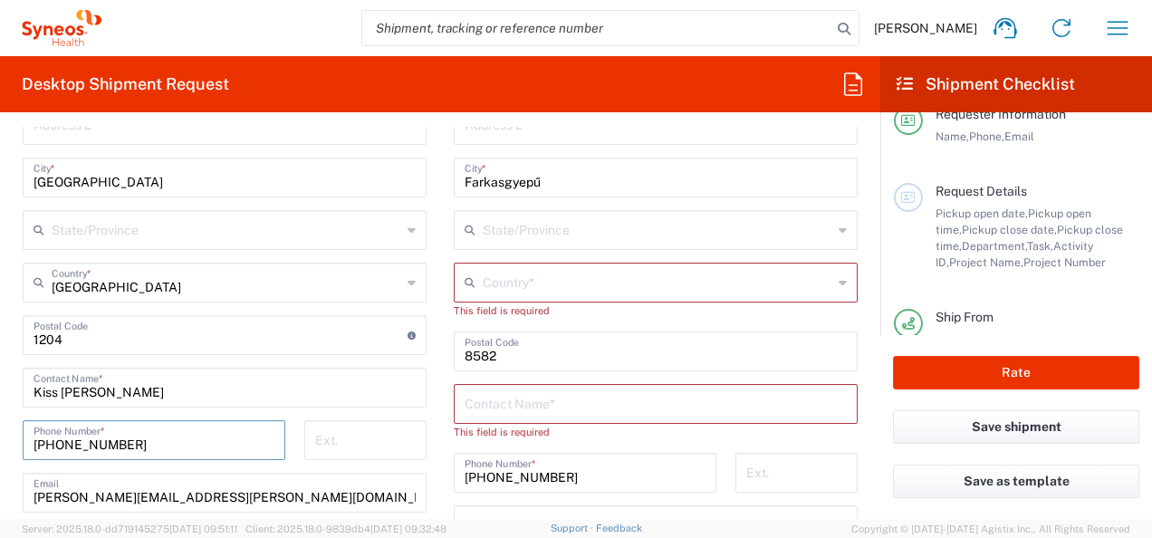
drag, startPoint x: 155, startPoint y: 444, endPoint x: 7, endPoint y: 439, distance: 147.7
click at [7, 439] on form "Requester Information [PERSON_NAME] Name * [PHONE_NUMBER] Phone * [PERSON_NAME]…" at bounding box center [440, 323] width 880 height 392
paste input "06703900513"
type input "06703900513"
click at [440, 390] on main "Location [PERSON_NAME] LLC-[GEOGRAPHIC_DATA] [GEOGRAPHIC_DATA] [GEOGRAPHIC_DATA…" at bounding box center [655, 344] width 431 height 794
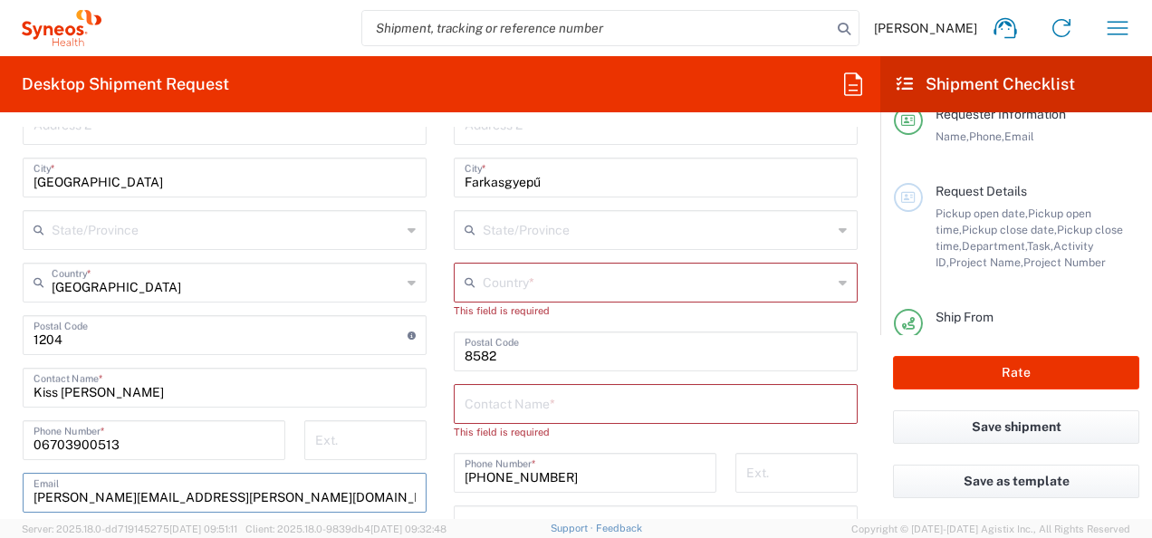
click at [271, 498] on input "[PERSON_NAME][EMAIL_ADDRESS][PERSON_NAME][DOMAIN_NAME]" at bounding box center [225, 492] width 382 height 32
drag, startPoint x: 271, startPoint y: 498, endPoint x: 7, endPoint y: 502, distance: 263.6
click at [7, 502] on form "Requester Information [PERSON_NAME] Name * [PHONE_NUMBER] Phone * [PERSON_NAME]…" at bounding box center [440, 323] width 880 height 392
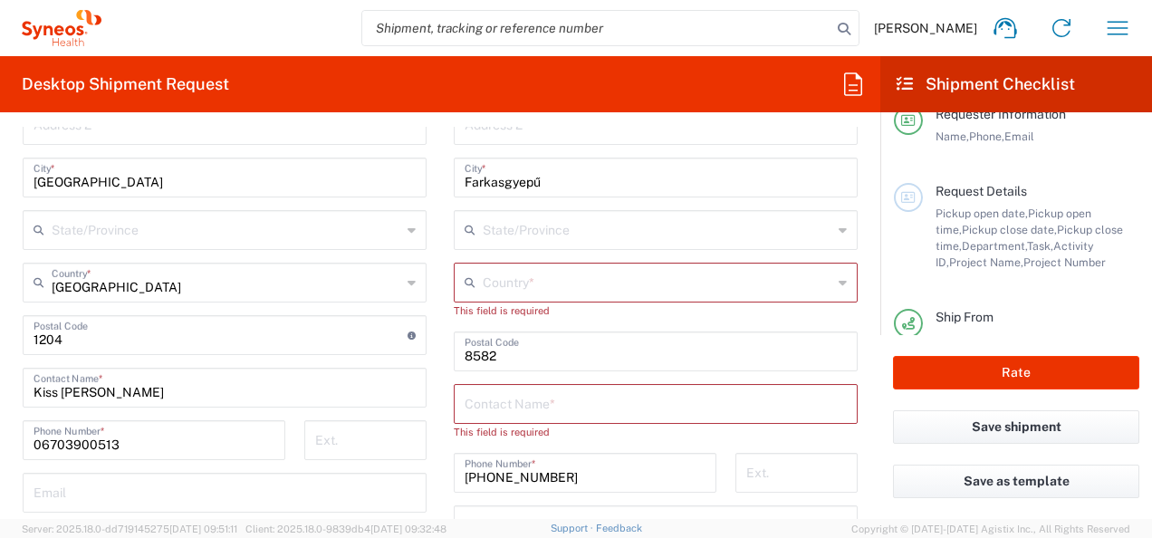
click at [440, 441] on main "Location [PERSON_NAME] LLC-[GEOGRAPHIC_DATA] [GEOGRAPHIC_DATA] [GEOGRAPHIC_DATA…" at bounding box center [655, 344] width 431 height 794
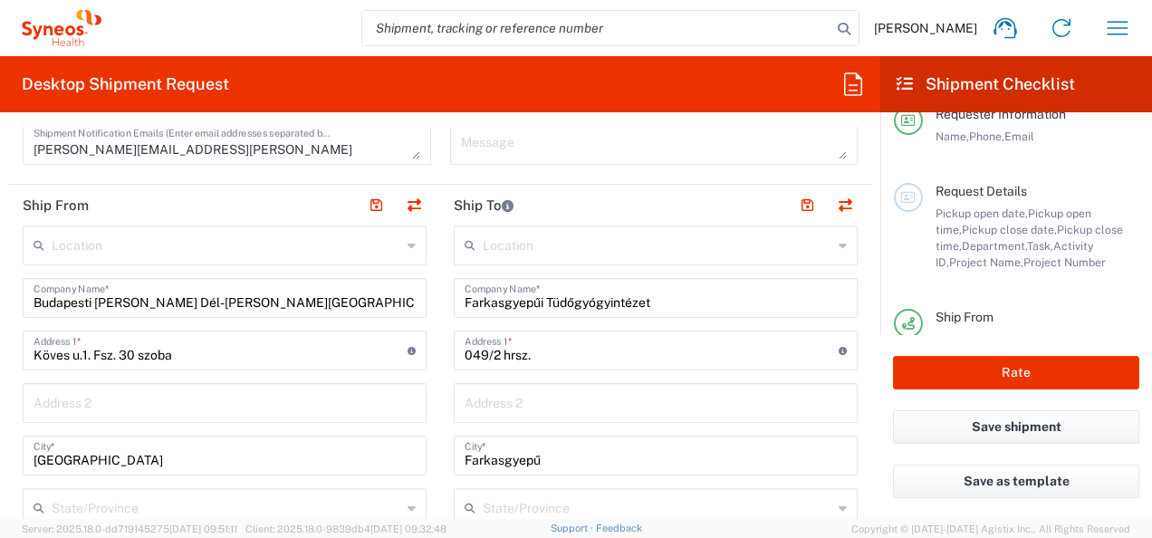
scroll to position [734, 0]
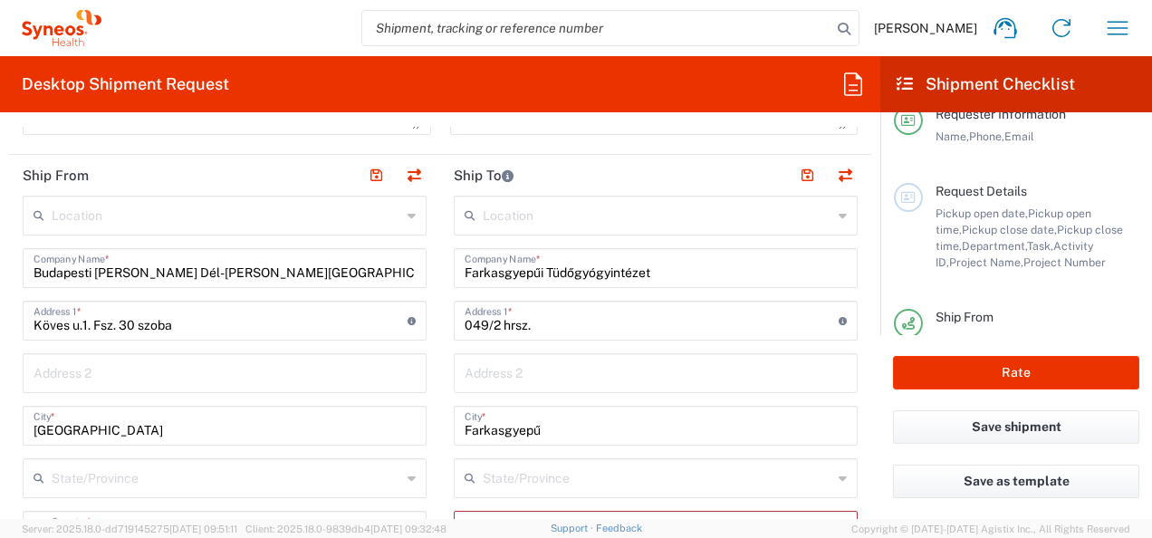
click at [658, 225] on input "text" at bounding box center [658, 214] width 350 height 32
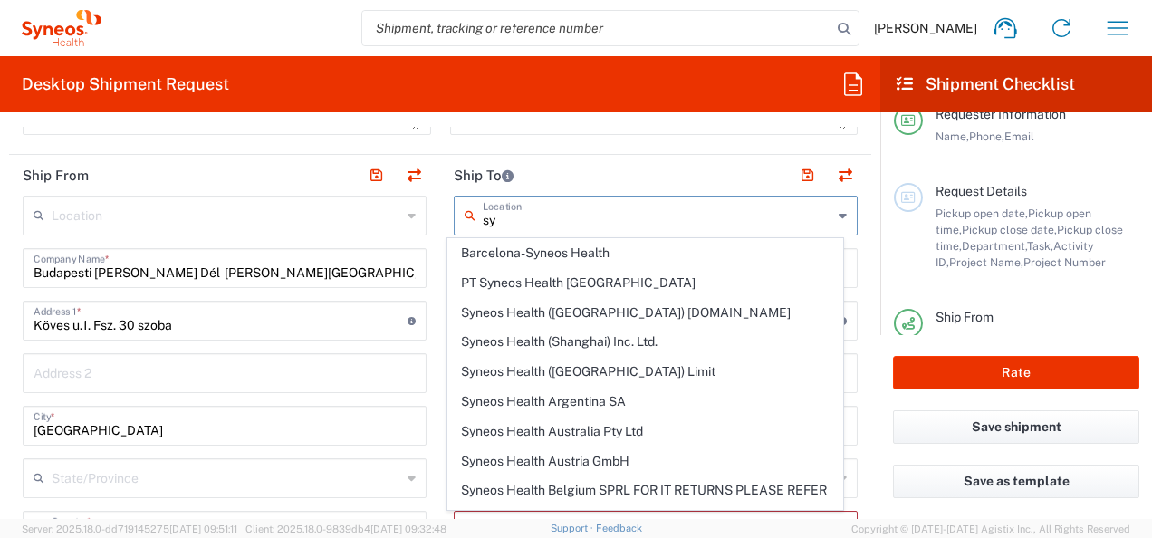
type input "s"
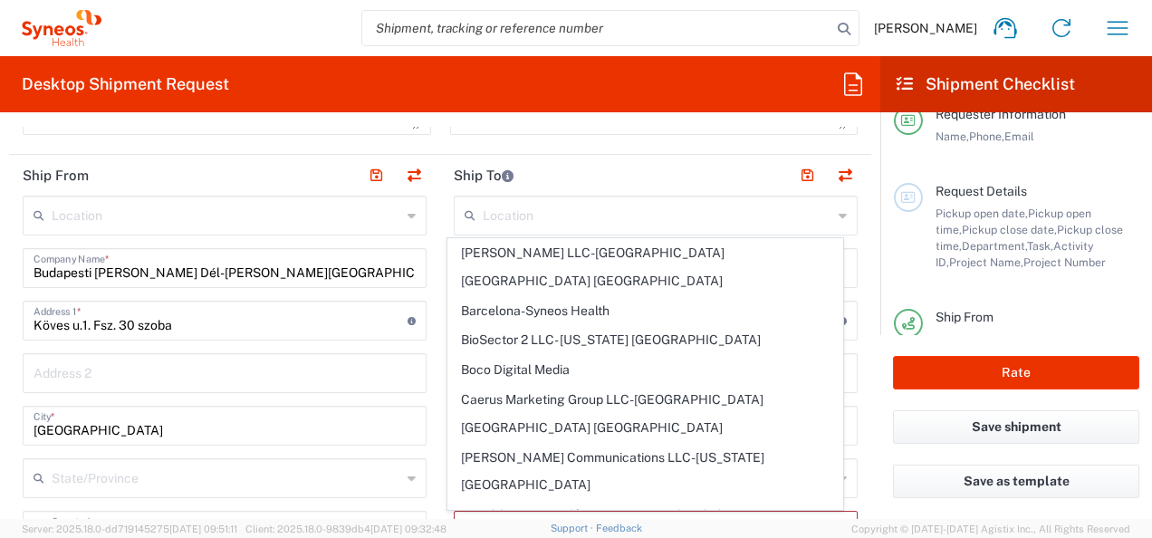
click at [861, 200] on form "Requester Information [PERSON_NAME] Name * [PHONE_NUMBER] Phone * [PERSON_NAME]…" at bounding box center [440, 323] width 880 height 392
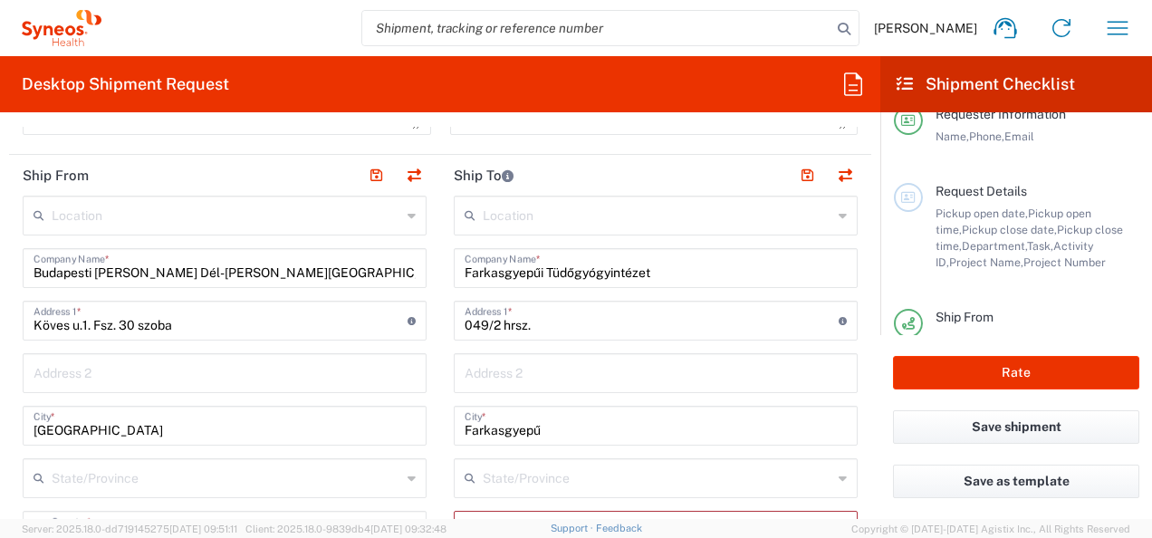
click at [648, 274] on input "Farkasgyepűi Tüdőgyógyintézet" at bounding box center [656, 267] width 382 height 32
drag, startPoint x: 661, startPoint y: 274, endPoint x: 408, endPoint y: 281, distance: 253.7
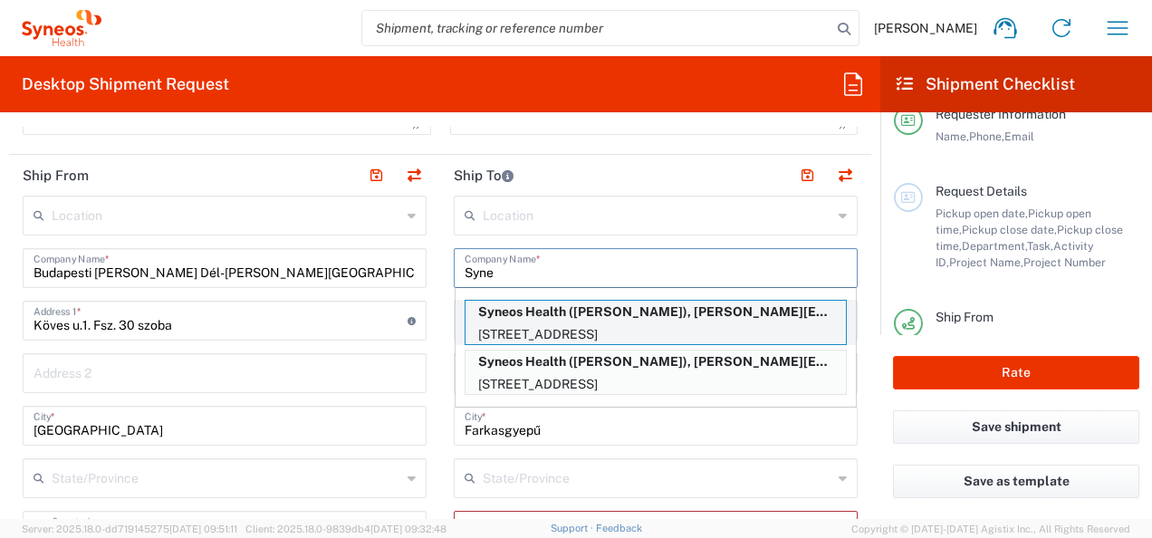
click at [609, 327] on p "[STREET_ADDRESS]" at bounding box center [656, 334] width 380 height 23
type input "Syneos Health"
type input "[STREET_ADDRESS]"
type input "Üröm"
type input "[GEOGRAPHIC_DATA]"
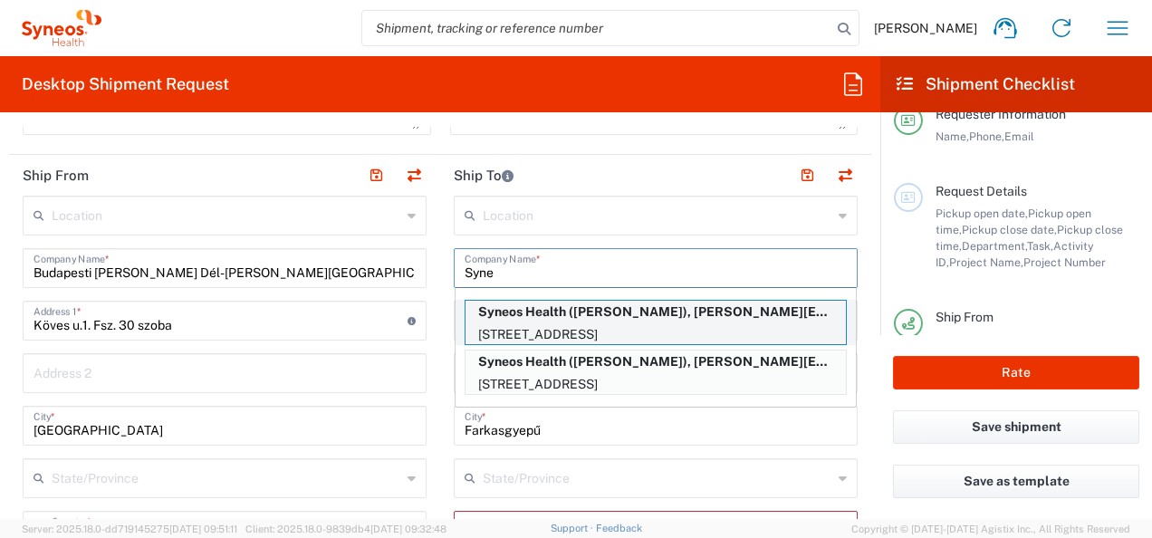
type input "2096"
type input "[PERSON_NAME]"
type input "[PHONE_NUMBER]"
type input "[PERSON_NAME][EMAIL_ADDRESS][PERSON_NAME][DOMAIN_NAME]"
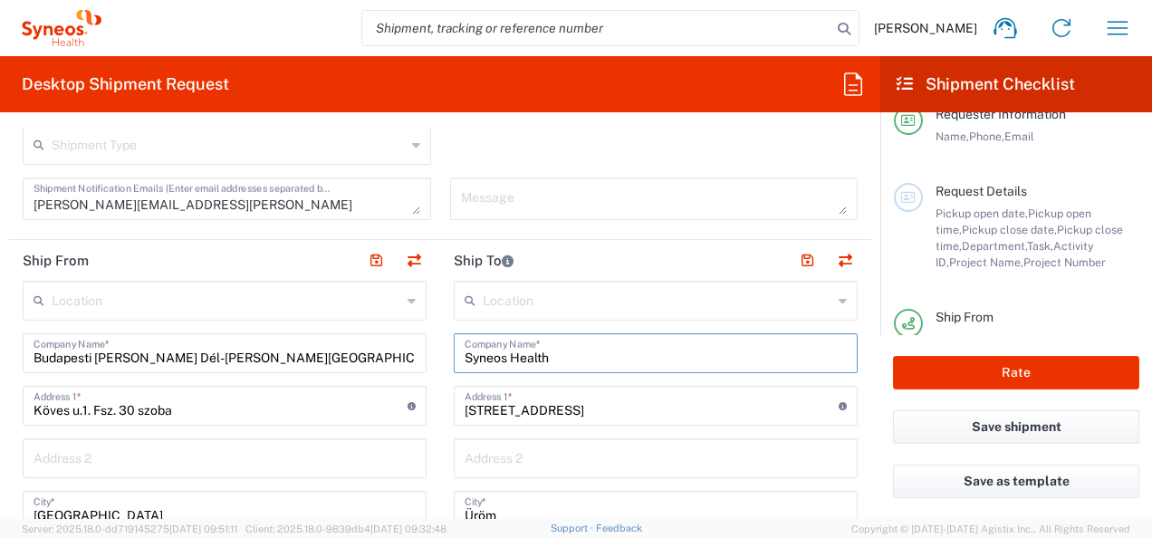
scroll to position [629, 0]
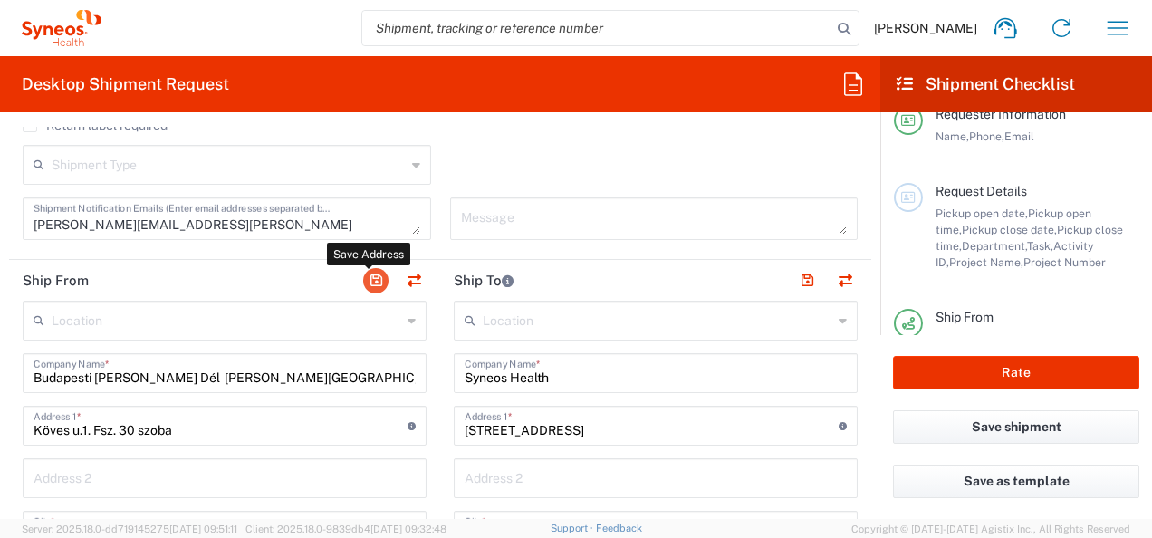
click at [366, 275] on button "button" at bounding box center [375, 280] width 25 height 25
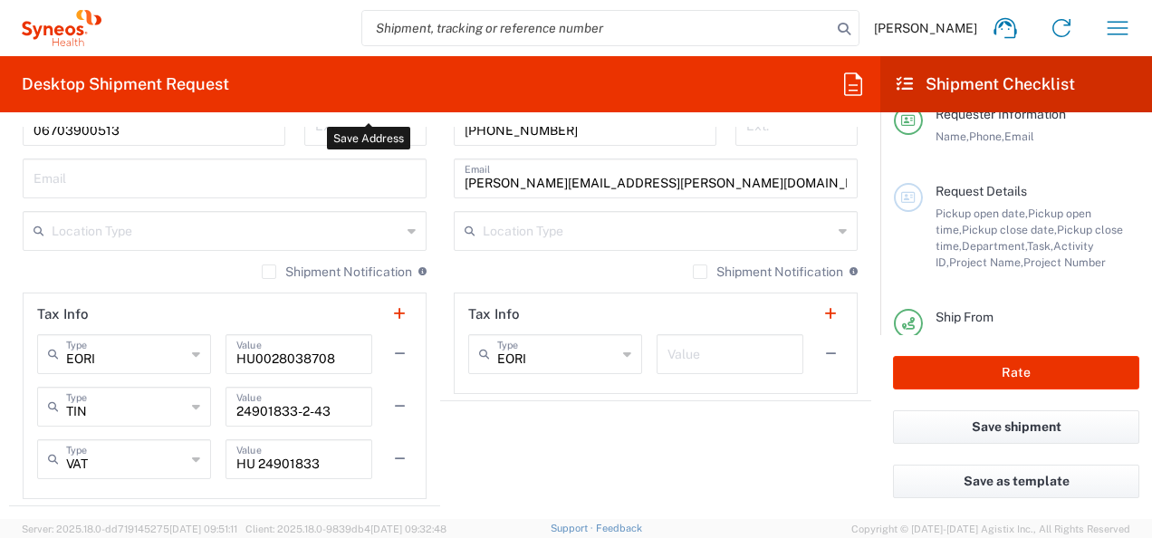
scroll to position [1600, 0]
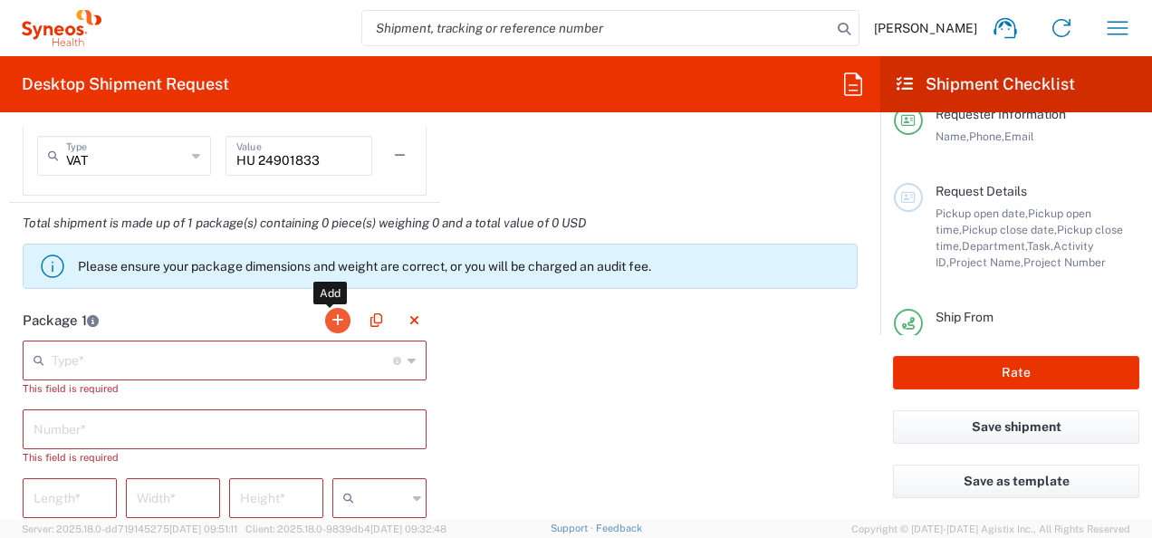
click at [328, 312] on button "button" at bounding box center [337, 320] width 25 height 25
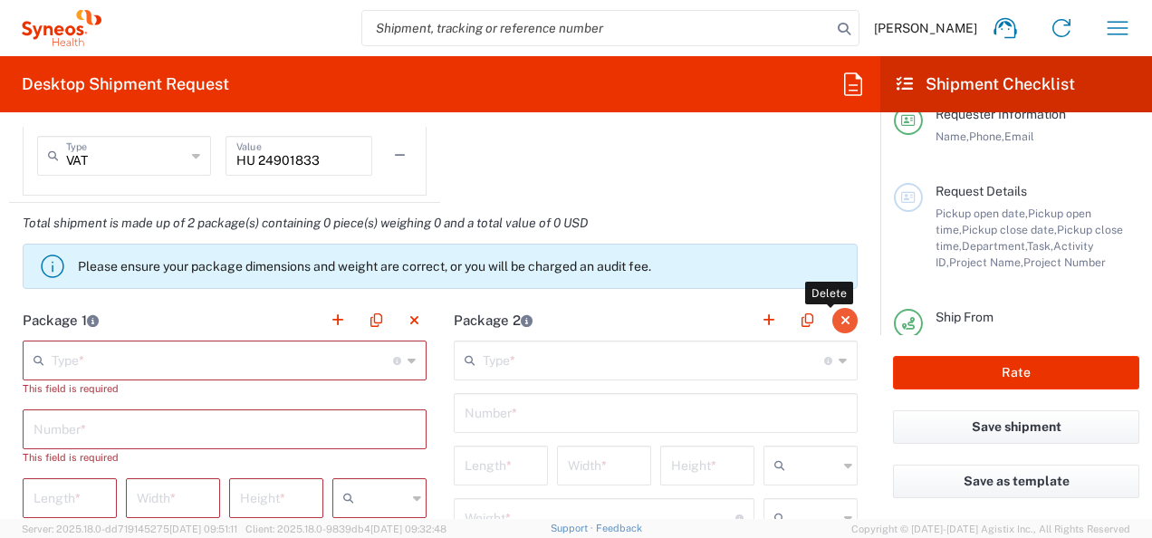
click at [832, 313] on button "button" at bounding box center [844, 320] width 25 height 25
click at [250, 353] on input "text" at bounding box center [222, 359] width 341 height 32
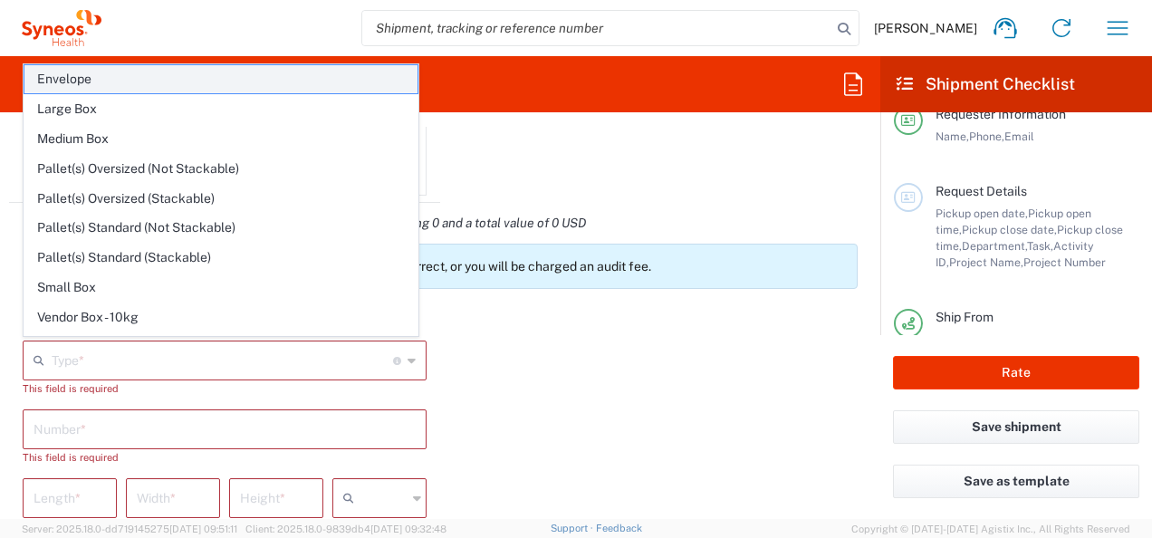
click at [85, 82] on span "Envelope" at bounding box center [220, 79] width 393 height 28
type input "Envelope"
type input "1"
type input "9.5"
type input "12.5"
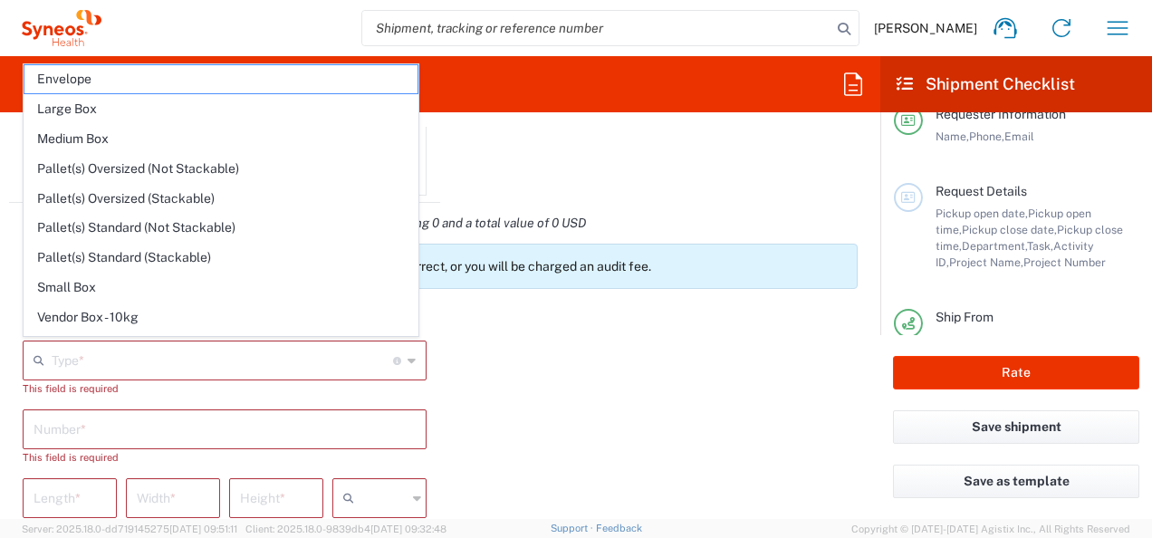
type input "0.25"
type input "in"
type input "0.45"
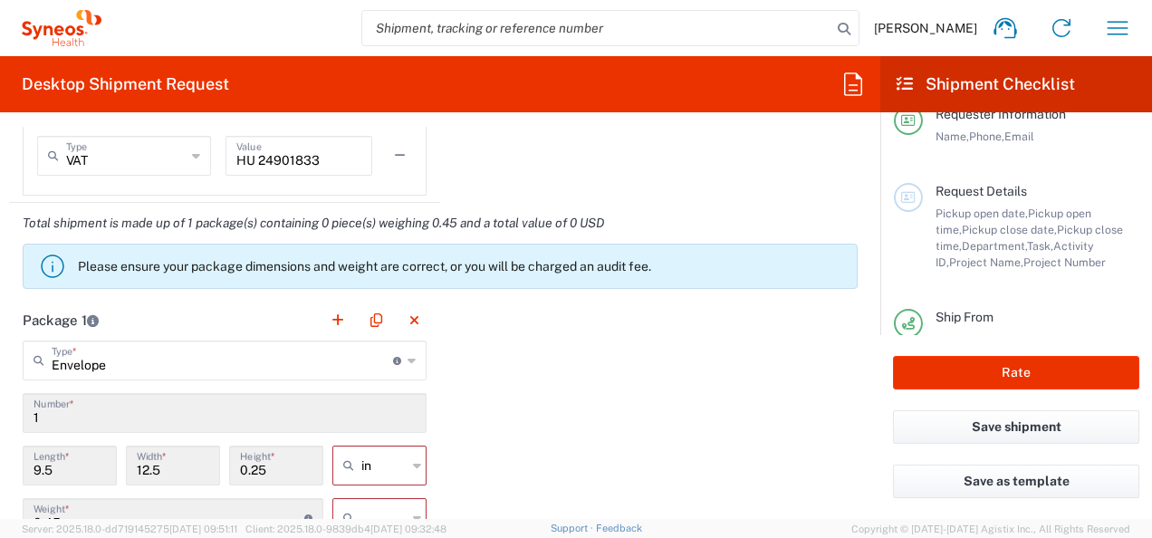
click at [391, 460] on input "in" at bounding box center [383, 465] width 45 height 29
click at [362, 395] on span "cm" at bounding box center [373, 397] width 89 height 28
type input "24.13"
type input "31.75"
type input "0.64"
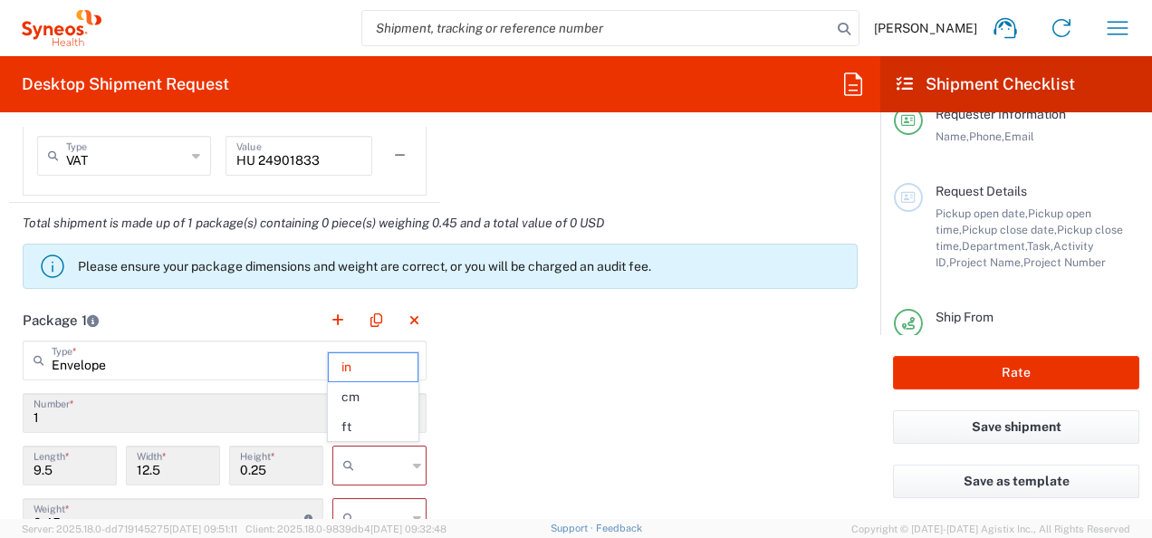
type input "cm"
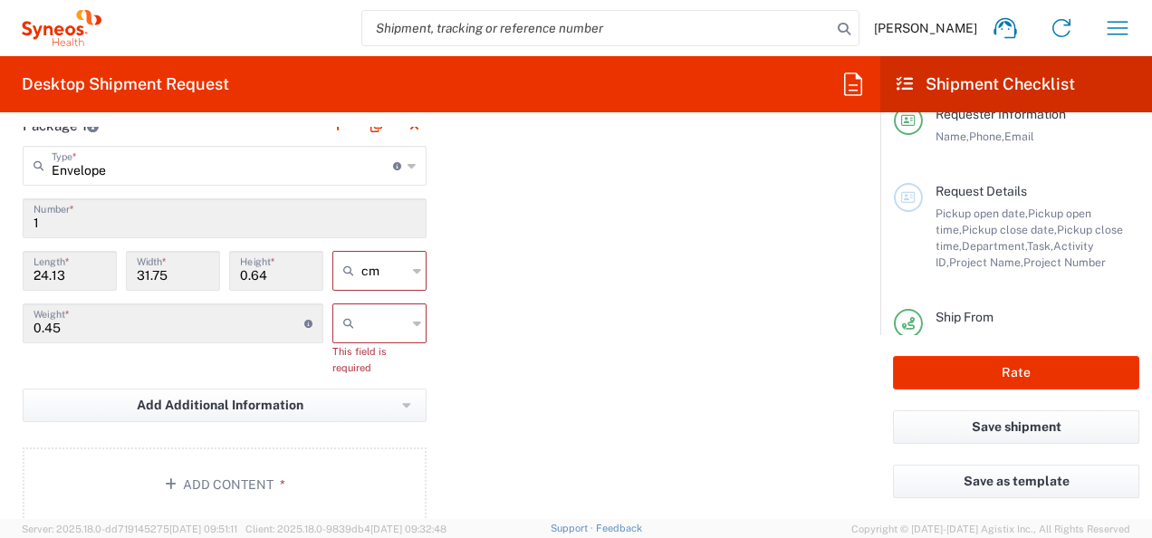
scroll to position [1765, 0]
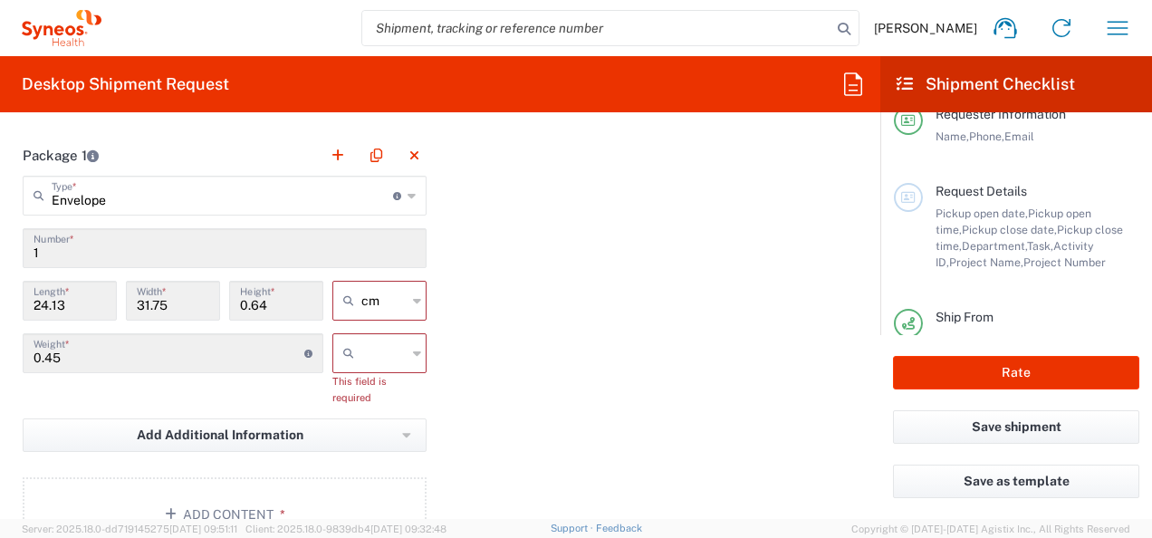
click at [413, 357] on icon at bounding box center [417, 353] width 8 height 29
click at [386, 353] on input "text" at bounding box center [383, 353] width 45 height 29
click at [359, 388] on span "kgs" at bounding box center [373, 389] width 89 height 28
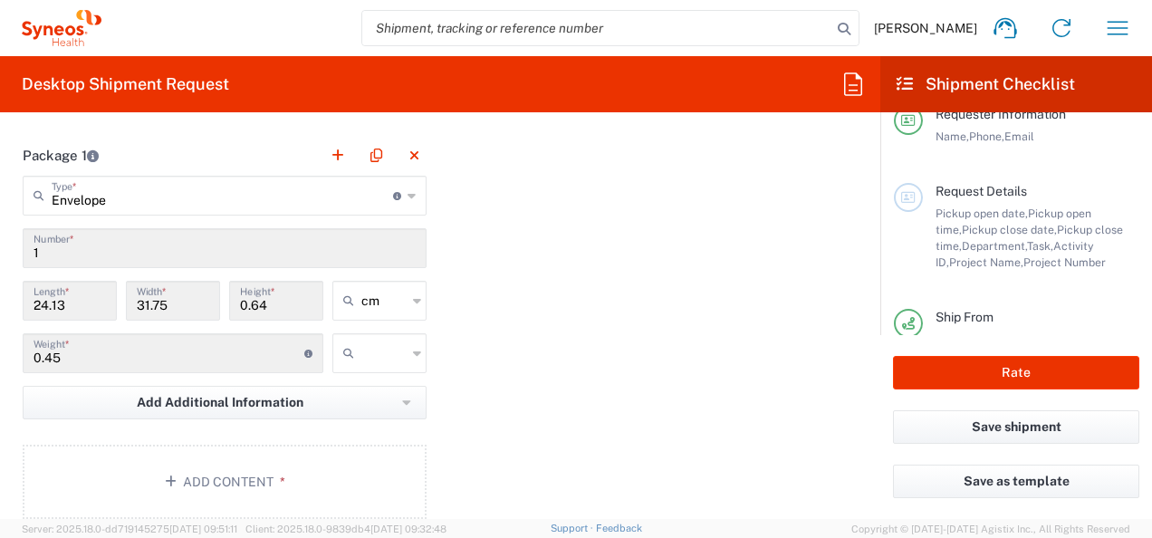
type input "kgs"
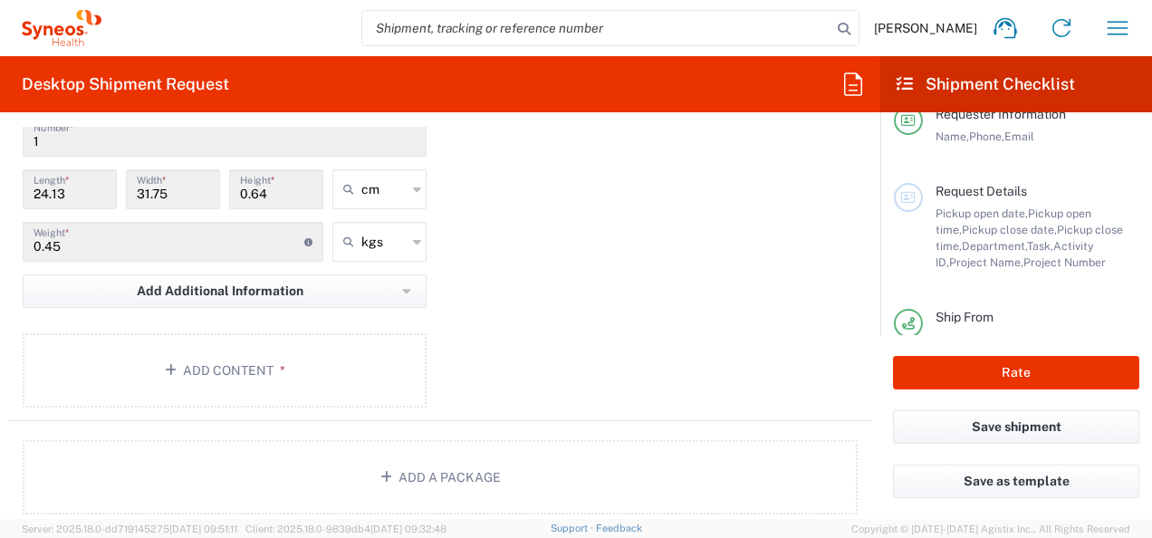
scroll to position [1871, 0]
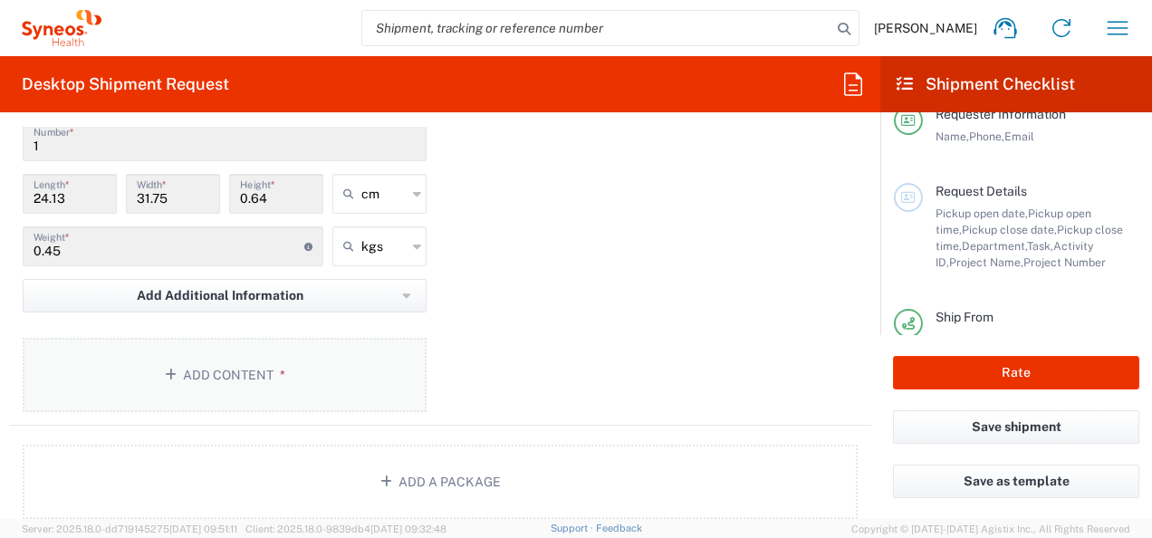
click at [250, 360] on button "Add Content *" at bounding box center [225, 375] width 404 height 74
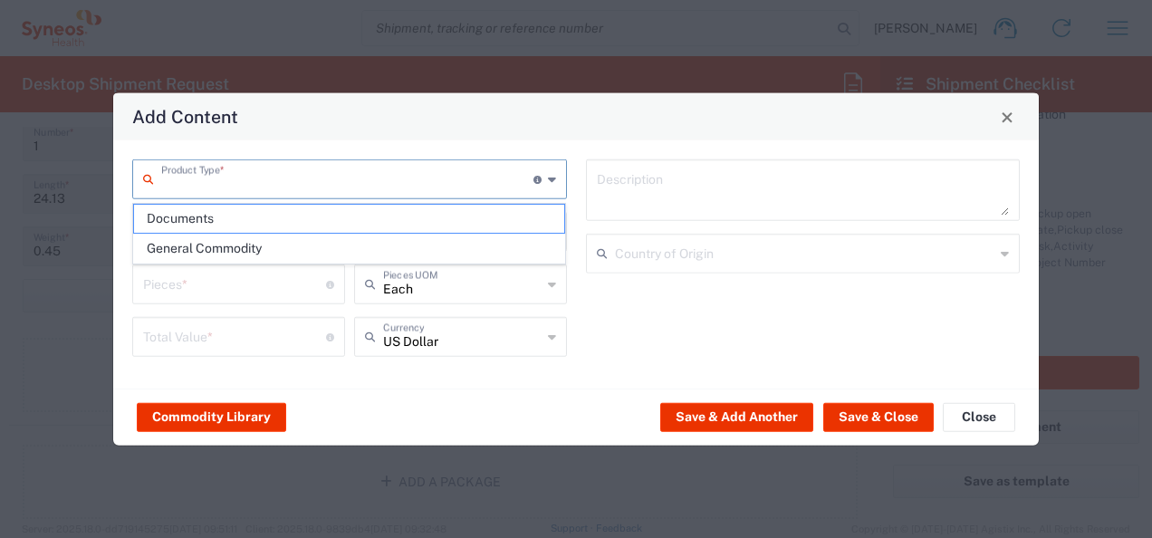
click at [358, 176] on input "text" at bounding box center [347, 178] width 372 height 32
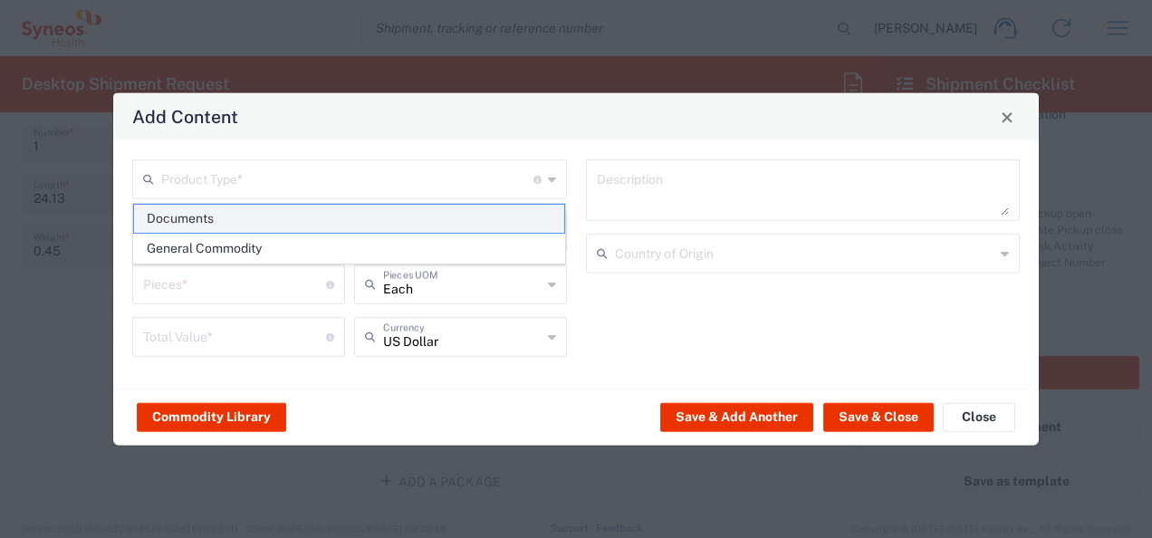
click at [262, 226] on span "Documents" at bounding box center [349, 219] width 431 height 28
type input "Documents"
type input "1"
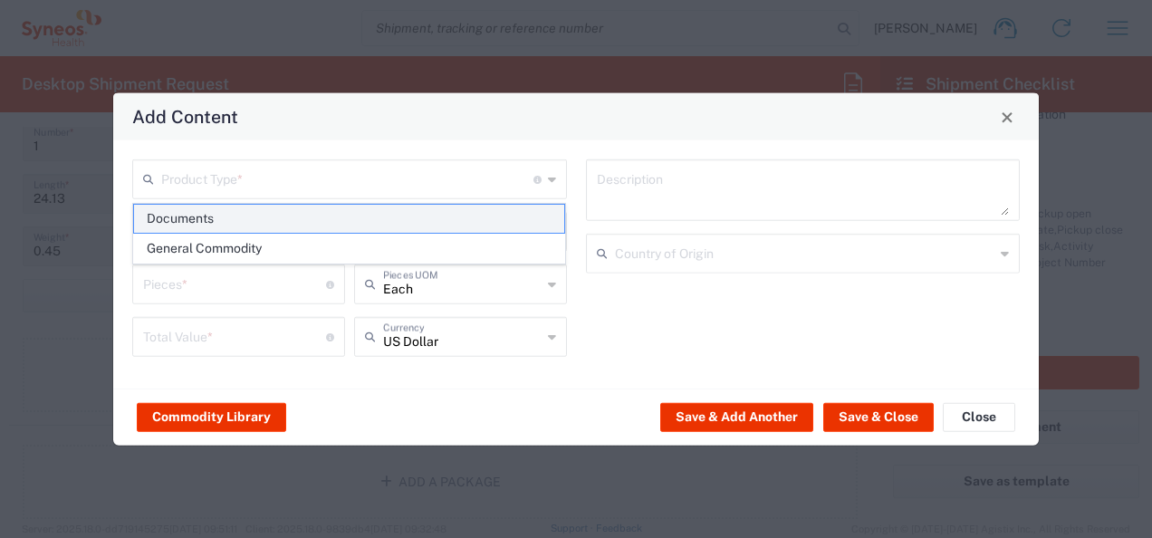
type textarea "Documents"
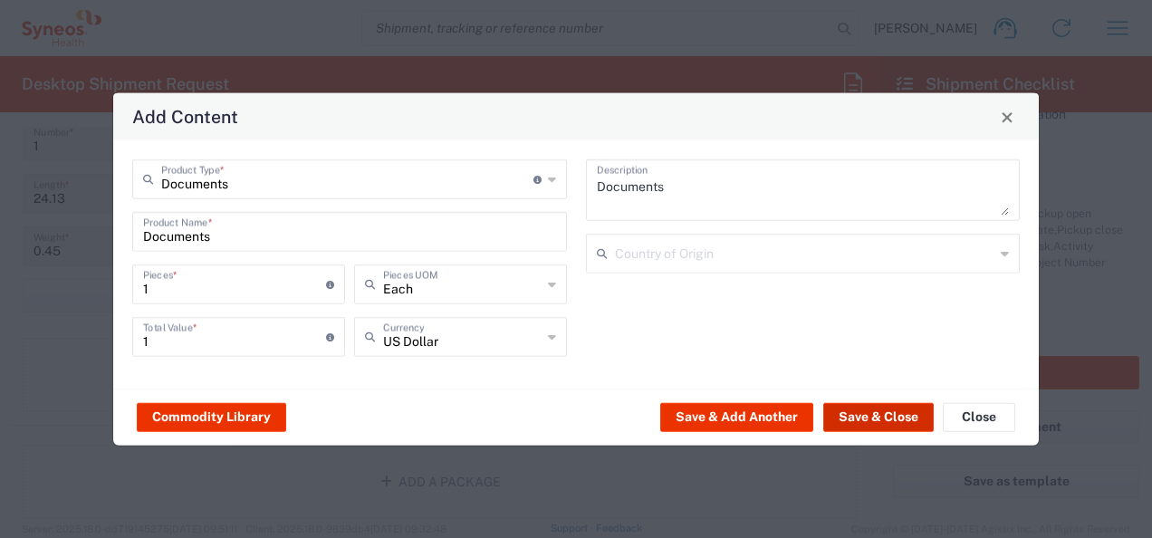
click at [890, 419] on button "Save & Close" at bounding box center [878, 416] width 111 height 29
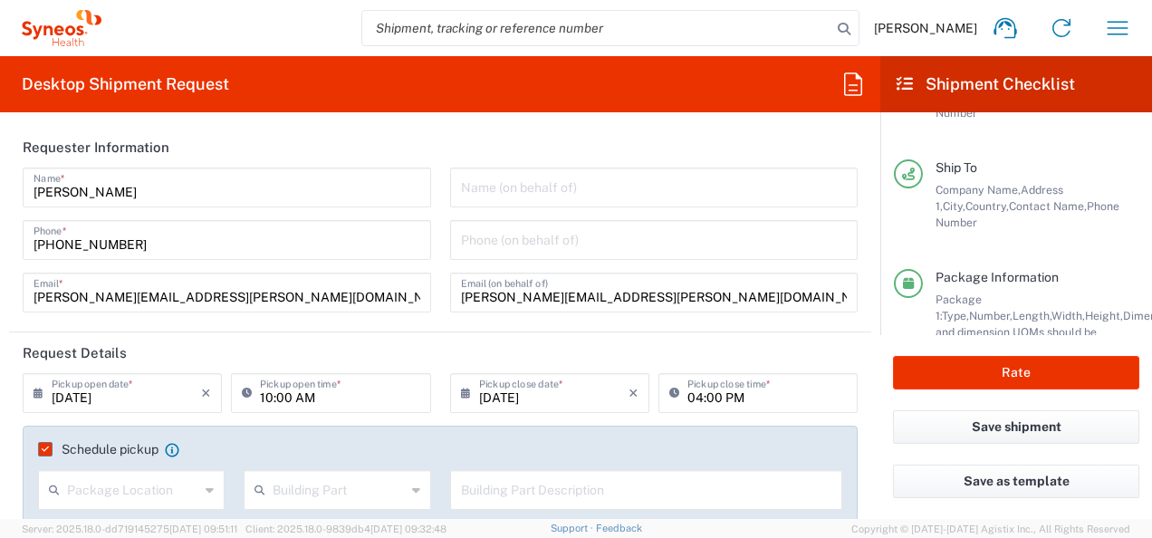
scroll to position [361, 0]
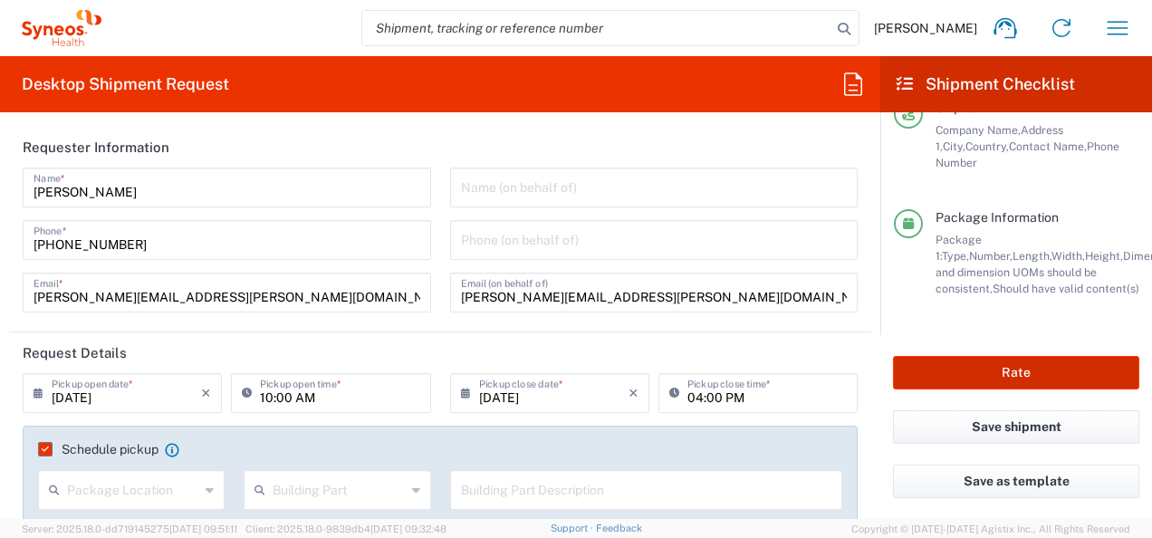
click at [1016, 374] on button "Rate" at bounding box center [1016, 373] width 246 height 34
type input "IMMUNOVANT 7058454"
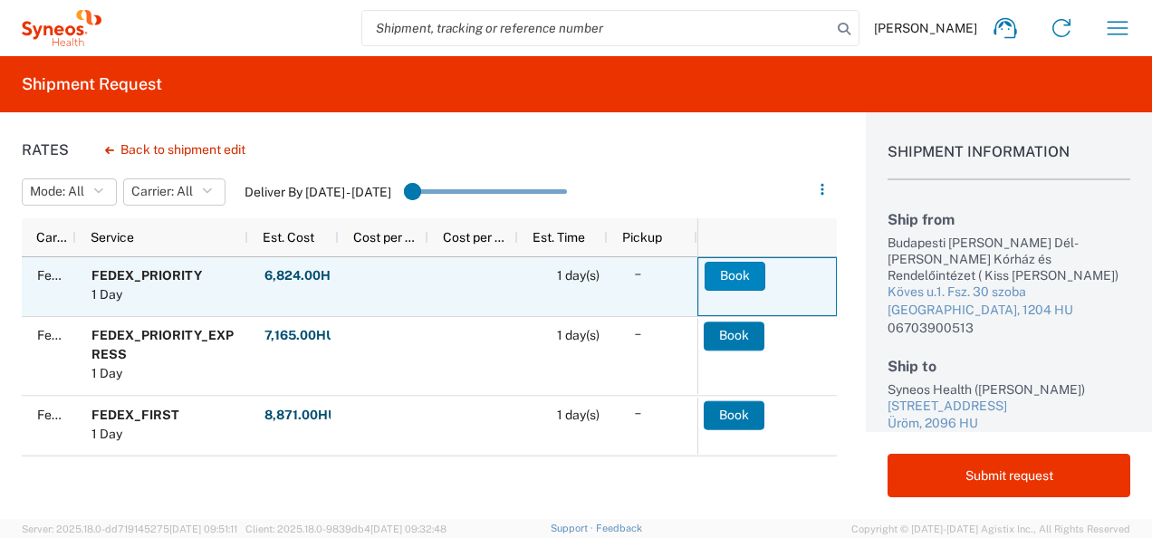
click at [732, 274] on button "Book" at bounding box center [735, 276] width 61 height 29
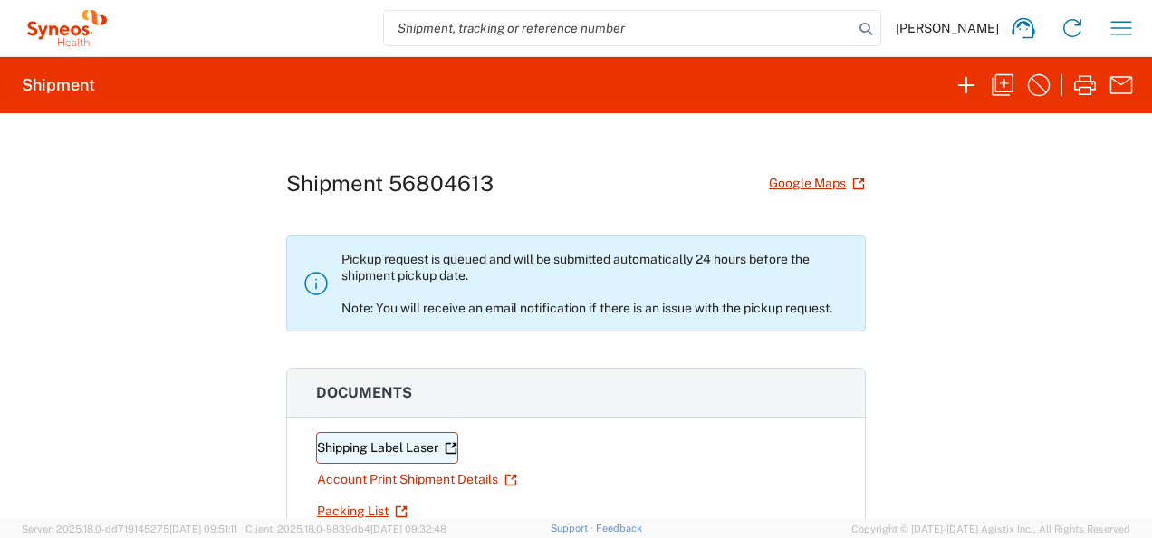
click at [390, 448] on link "Shipping Label Laser" at bounding box center [387, 448] width 142 height 32
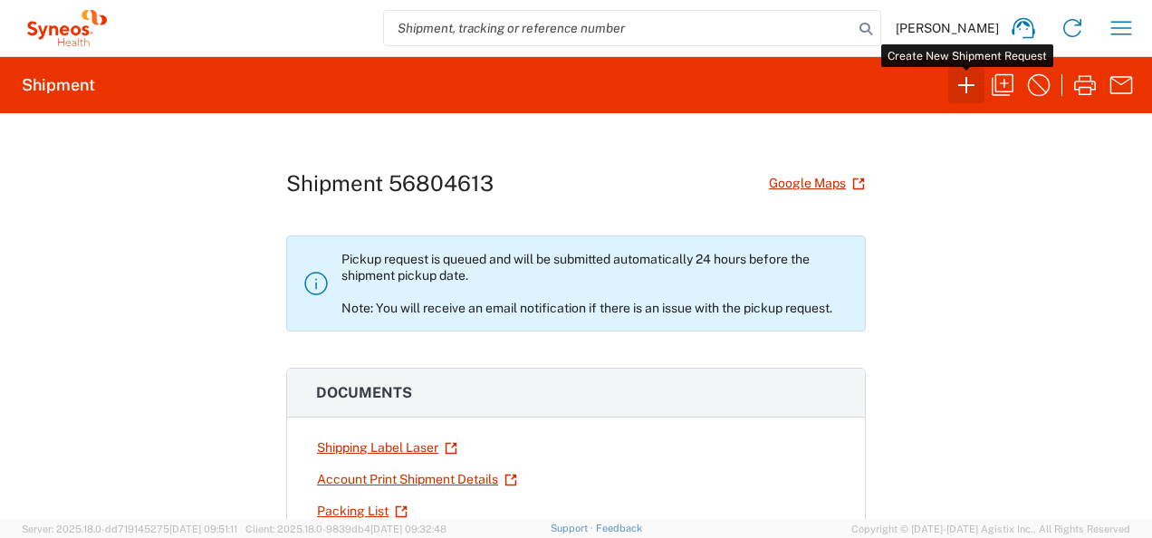
click at [976, 83] on icon "button" at bounding box center [966, 85] width 29 height 29
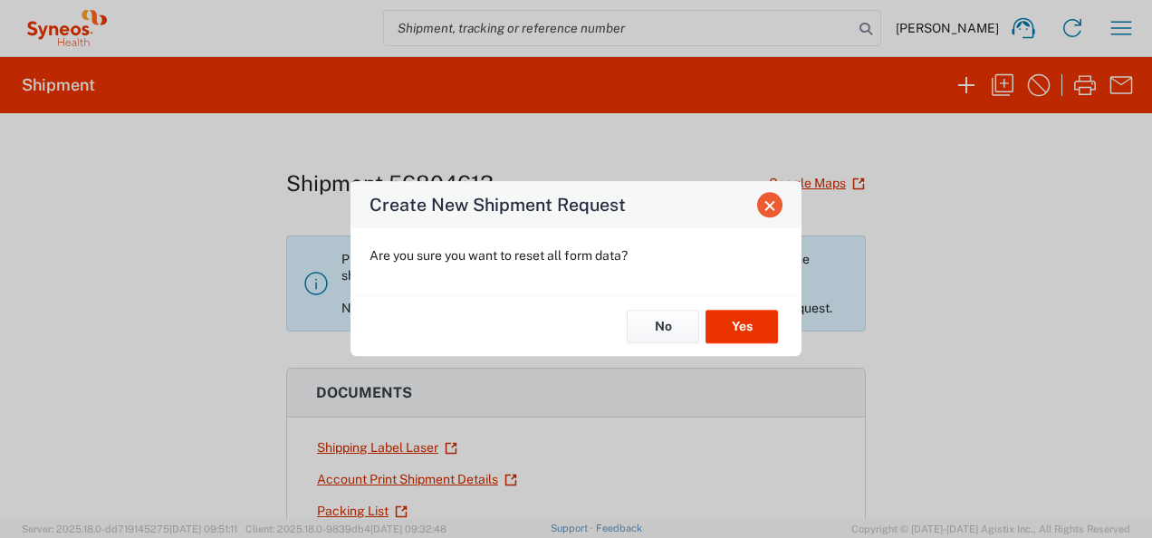
click at [776, 208] on span "Close" at bounding box center [770, 205] width 13 height 13
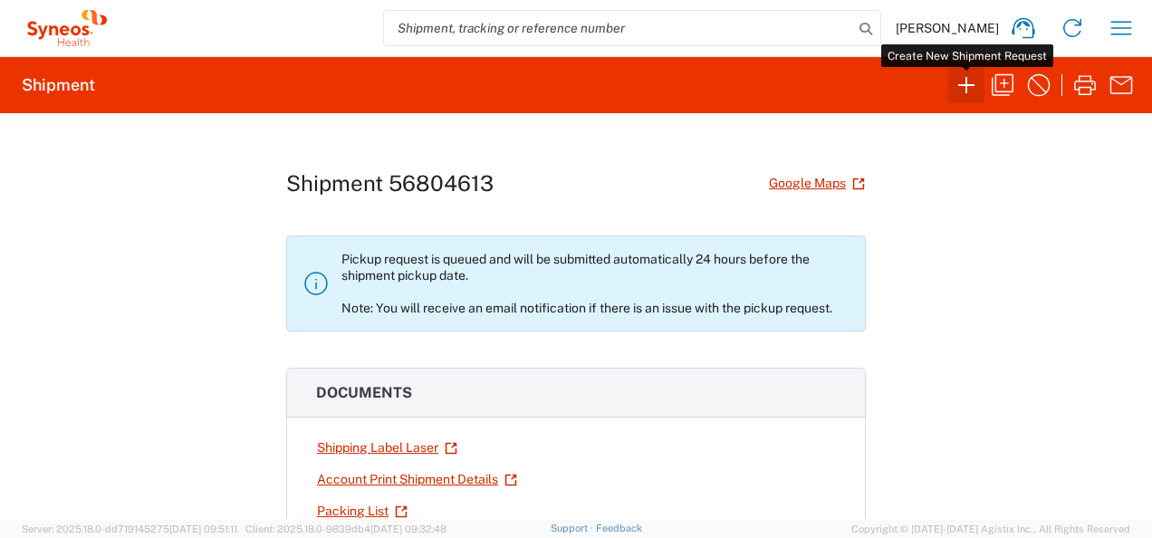
click at [969, 80] on icon "button" at bounding box center [966, 85] width 29 height 29
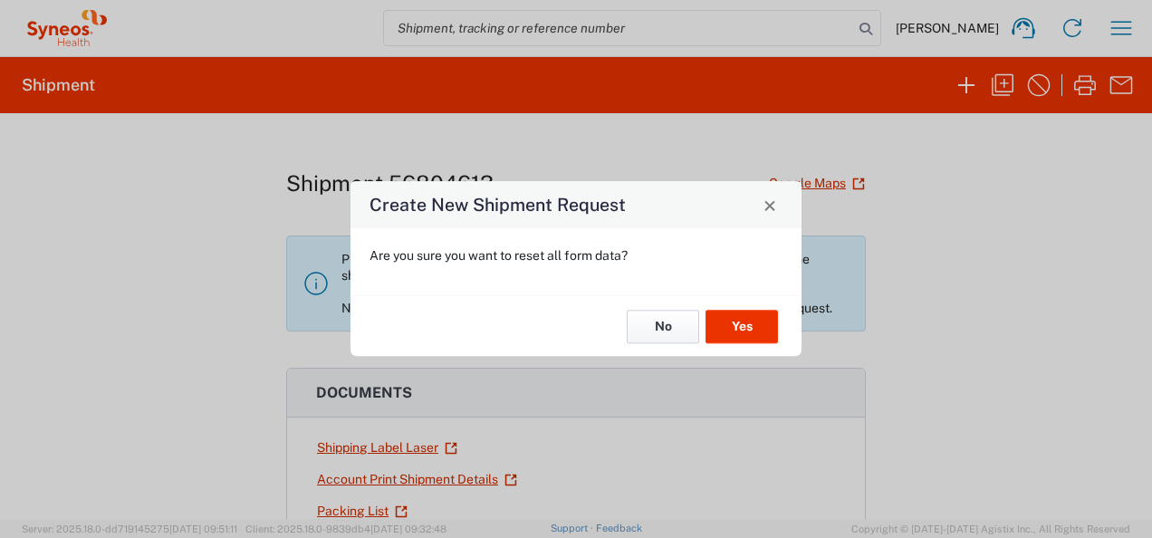
click at [670, 332] on button "No" at bounding box center [663, 327] width 72 height 34
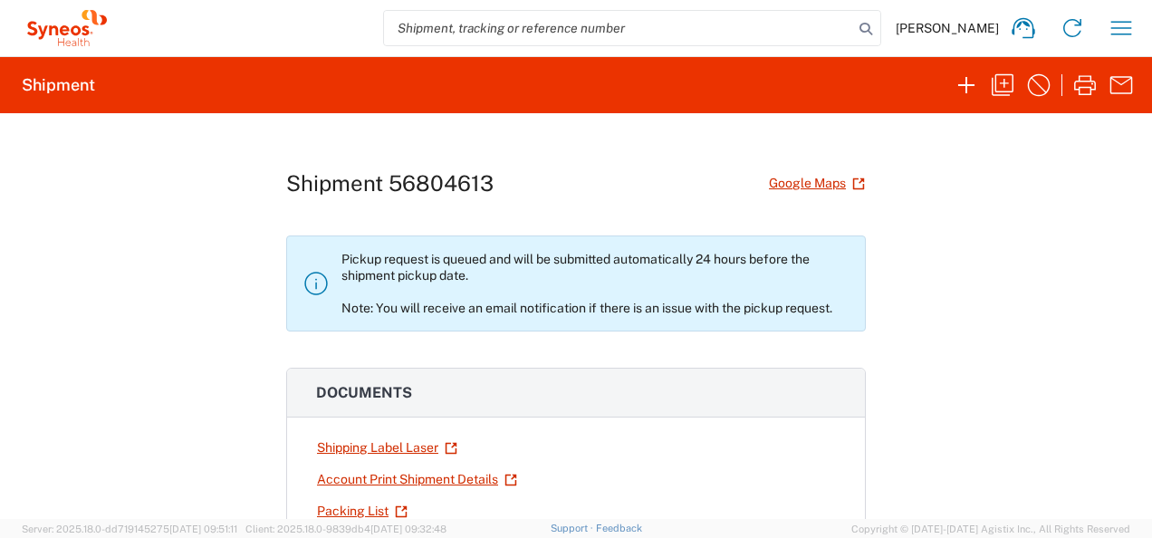
click at [935, 30] on span "[PERSON_NAME]" at bounding box center [947, 28] width 103 height 16
click at [1136, 32] on button "button" at bounding box center [1121, 28] width 36 height 36
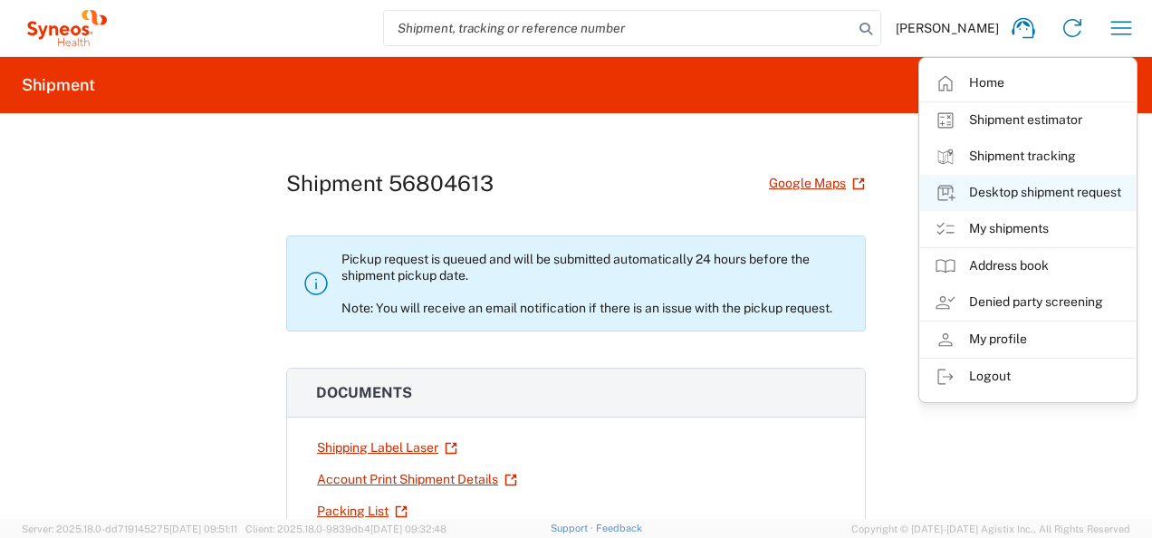
click at [1024, 184] on link "Desktop shipment request" at bounding box center [1028, 193] width 216 height 36
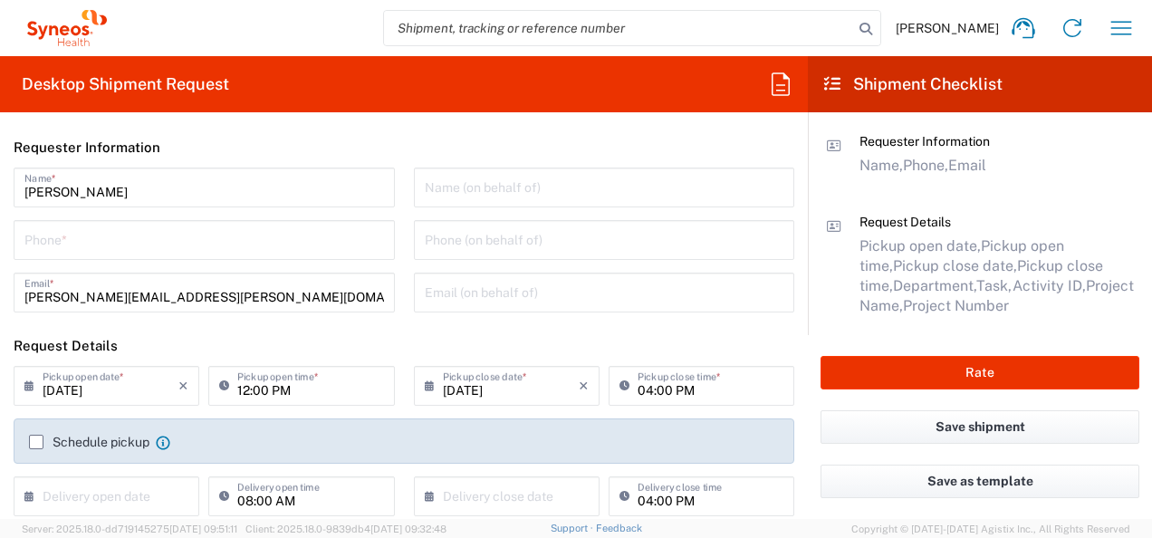
type input "3235"
click at [1122, 24] on icon "button" at bounding box center [1121, 28] width 29 height 29
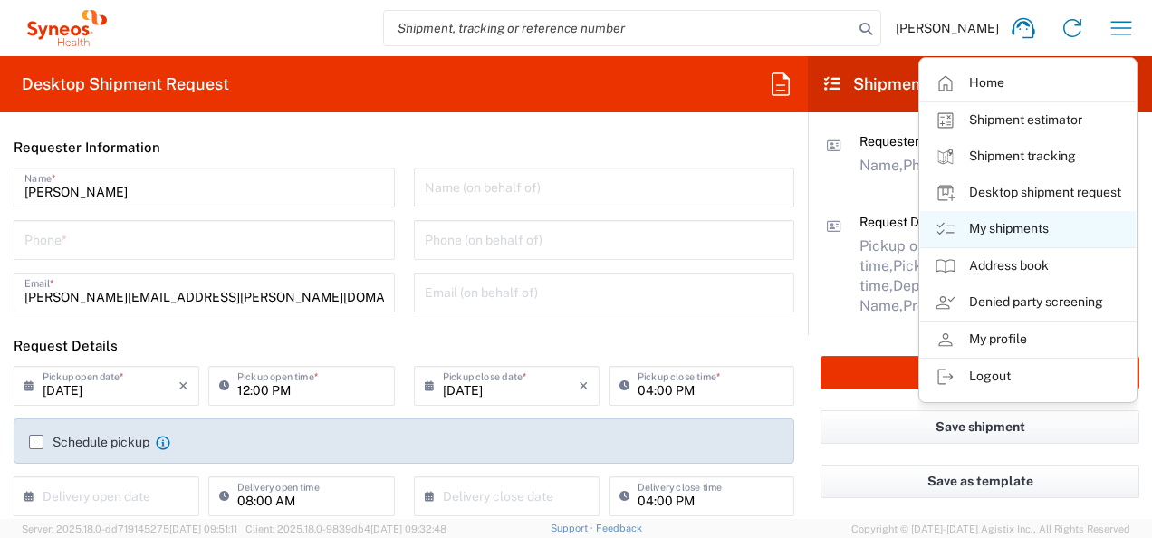
click at [1002, 223] on link "My shipments" at bounding box center [1028, 229] width 216 height 36
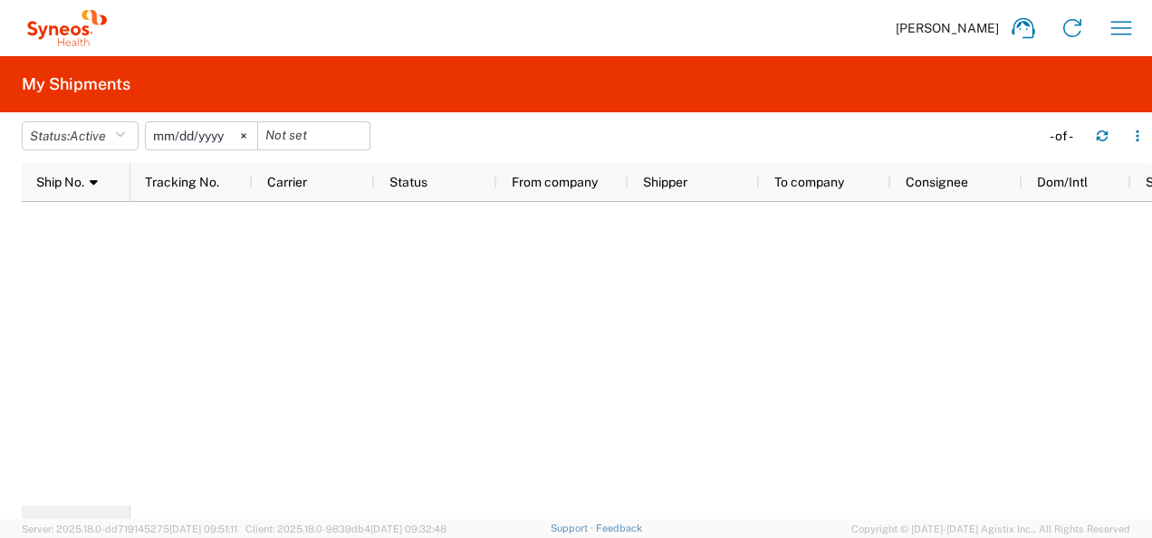
click at [196, 136] on input "[DATE]" at bounding box center [201, 135] width 111 height 27
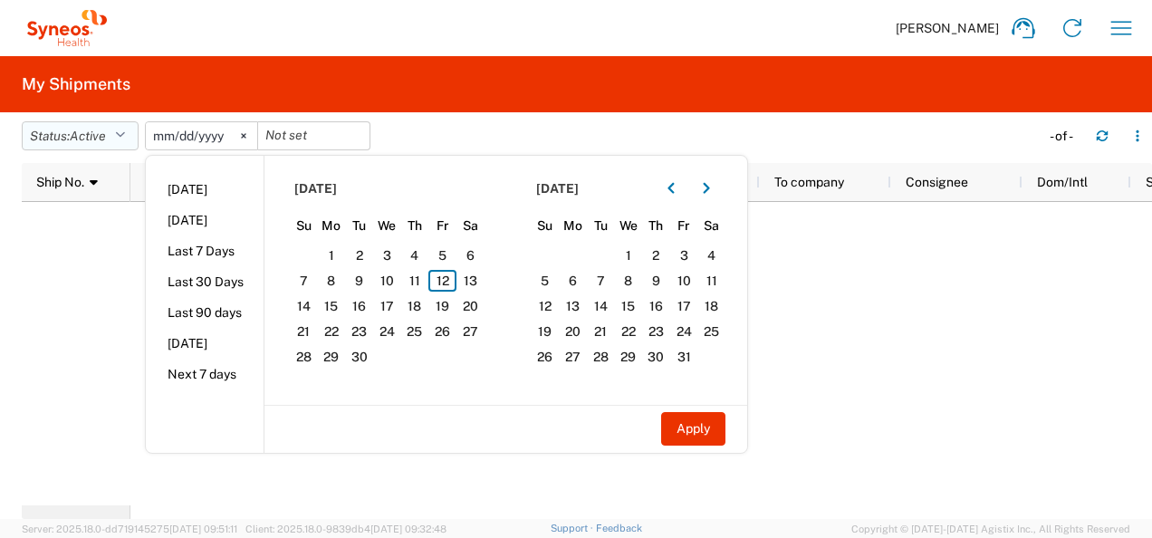
click at [90, 139] on span "Active" at bounding box center [88, 136] width 36 height 14
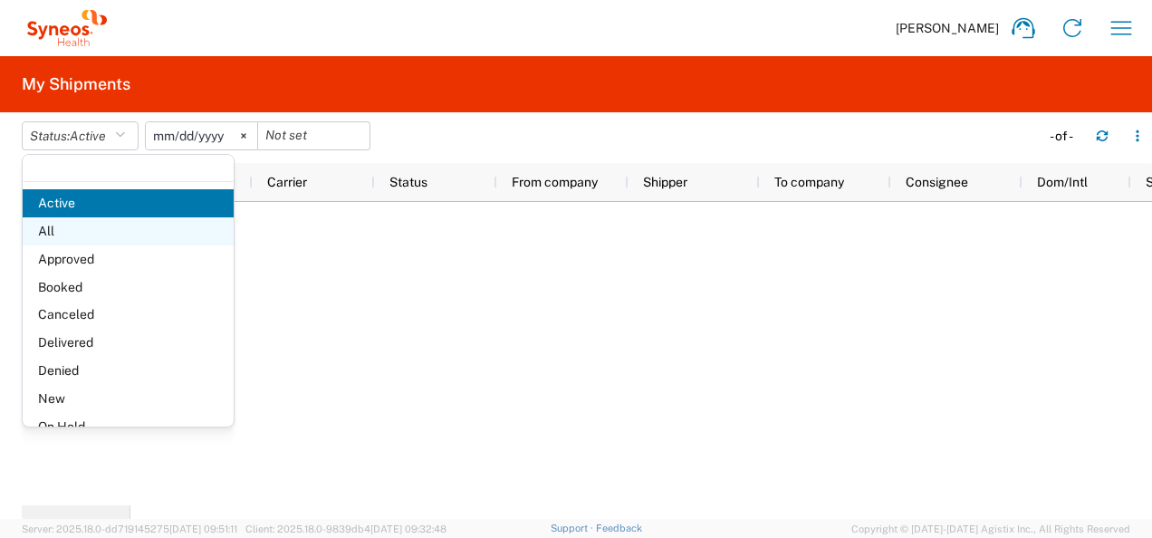
click at [80, 232] on span "All" at bounding box center [128, 231] width 211 height 28
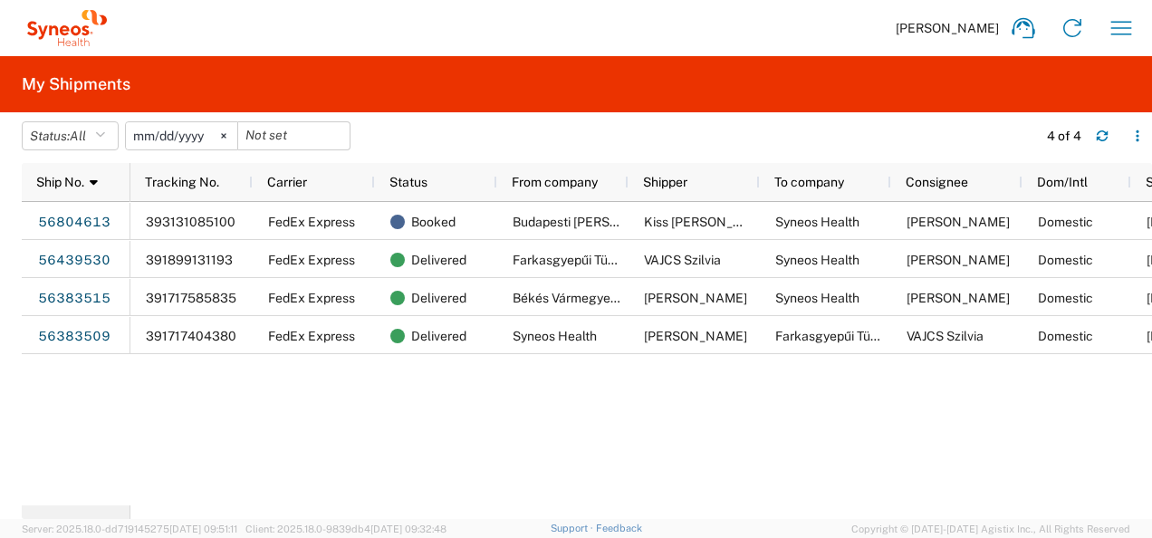
click at [1147, 24] on agx-form-navbar "[PERSON_NAME] Home Shipment estimator Shipment tracking Desktop shipment reques…" at bounding box center [576, 28] width 1152 height 56
click at [1136, 24] on button "button" at bounding box center [1121, 28] width 36 height 36
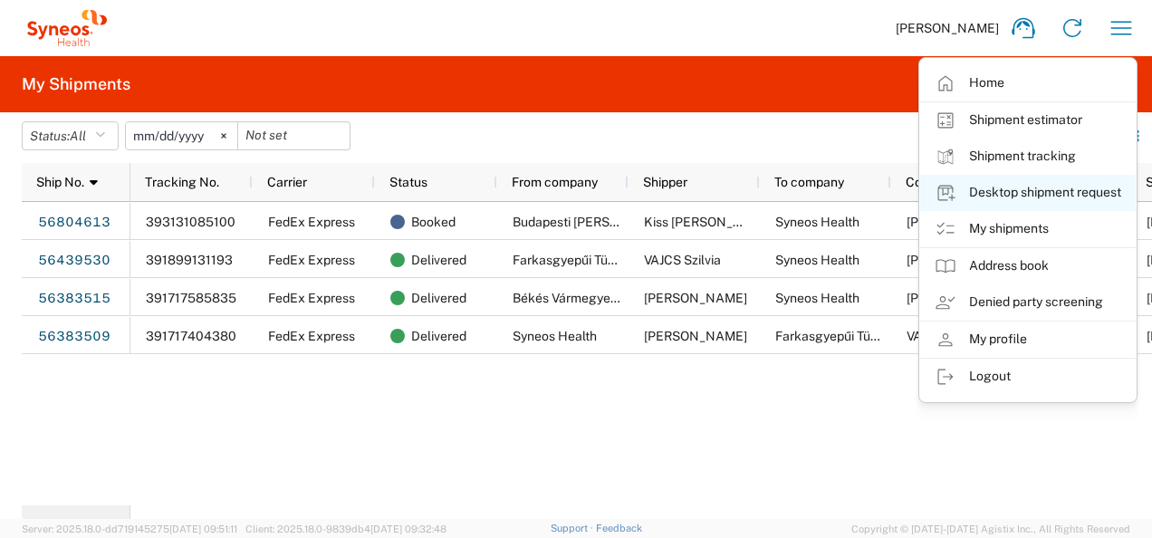
click at [1032, 188] on link "Desktop shipment request" at bounding box center [1028, 193] width 216 height 36
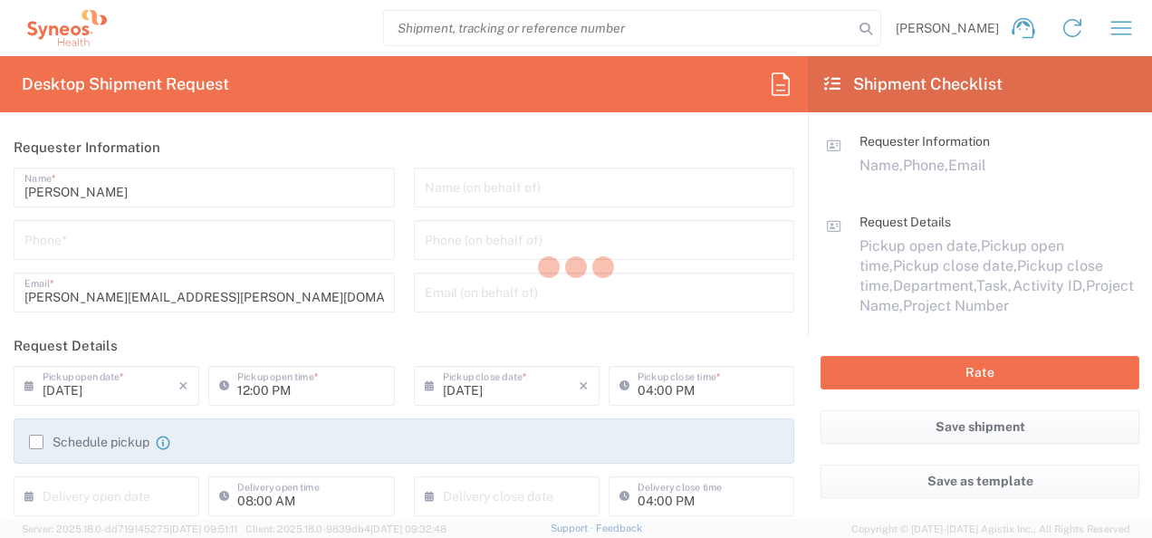
type input "3235"
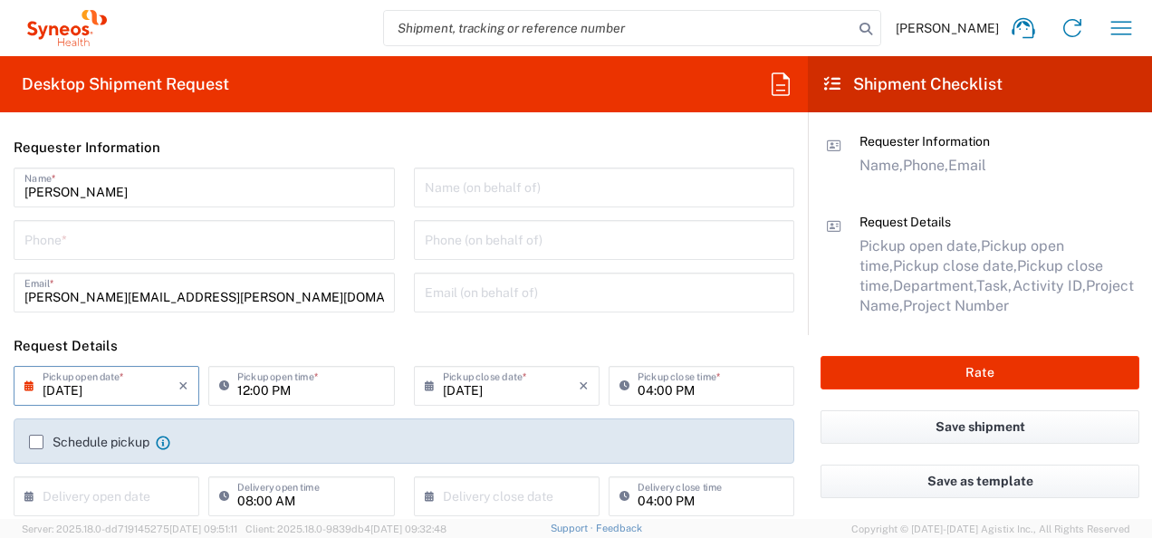
click at [127, 390] on input "[DATE]" at bounding box center [111, 385] width 136 height 32
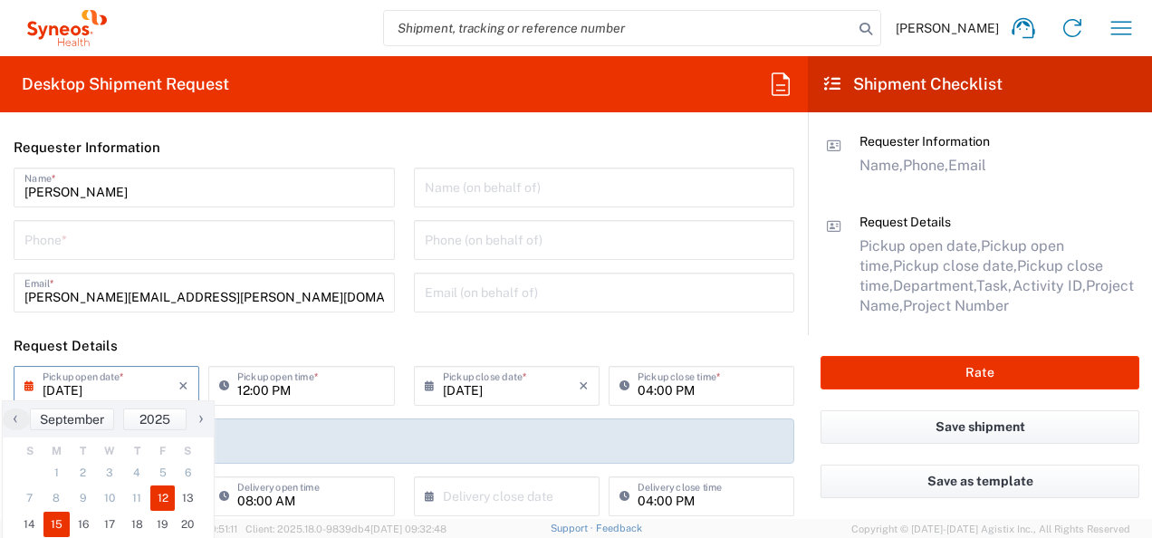
click at [63, 519] on span "15" at bounding box center [56, 524] width 27 height 25
type input "[DATE]"
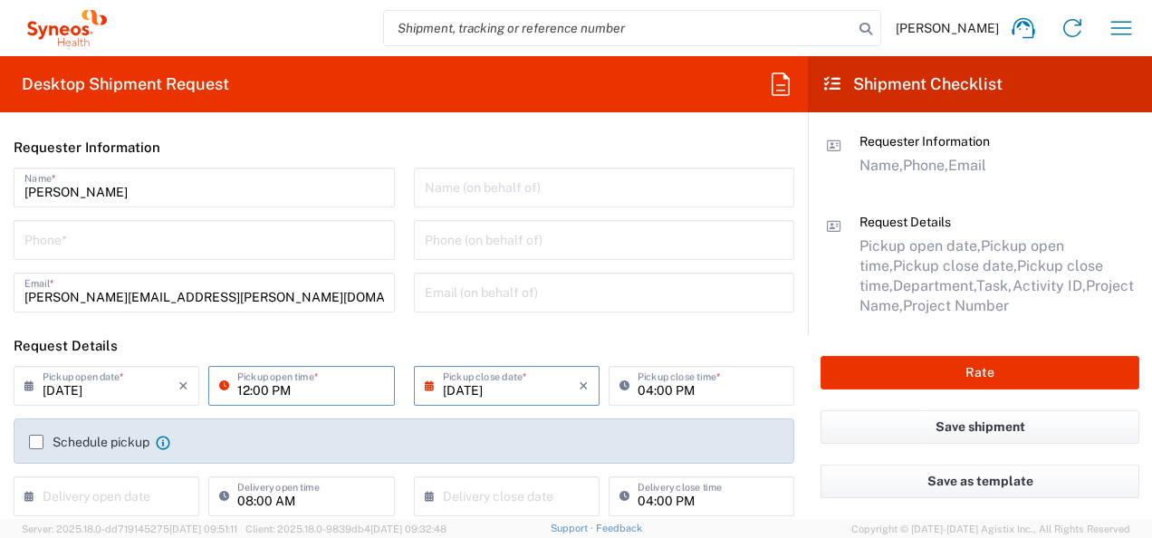
click at [277, 397] on input "12:00 PM" at bounding box center [310, 385] width 146 height 32
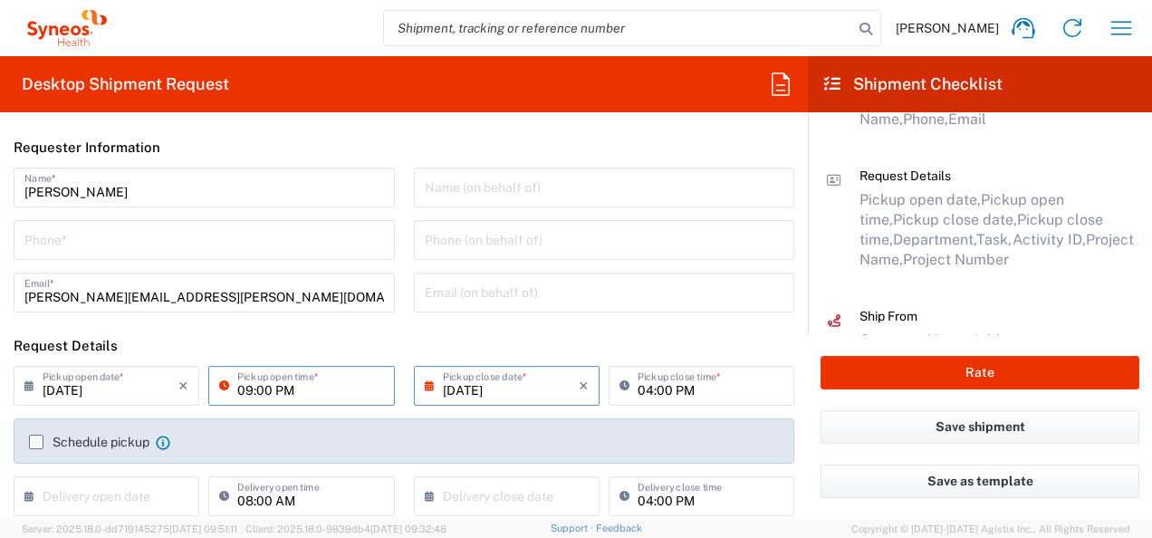
scroll to position [77, 0]
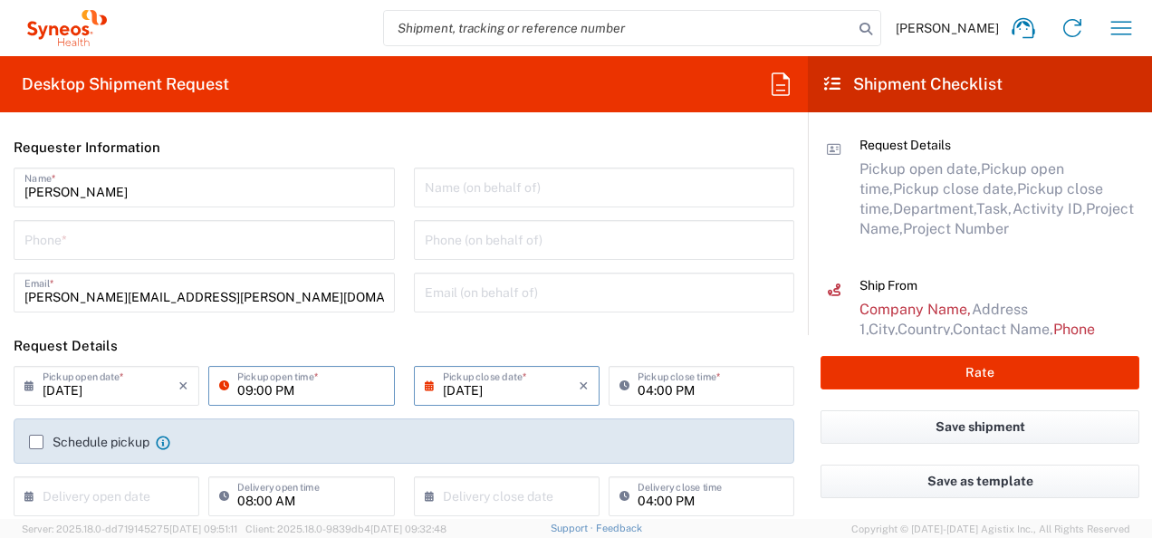
type input "09:00 PM"
